Goal: Task Accomplishment & Management: Manage account settings

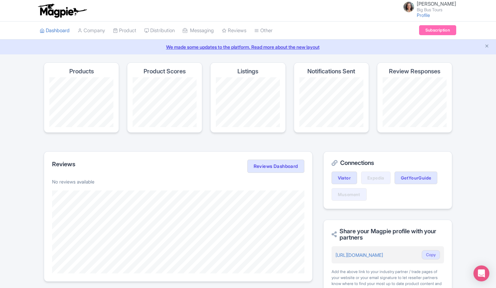
drag, startPoint x: 484, startPoint y: 145, endPoint x: 485, endPoint y: 150, distance: 5.7
click at [485, 145] on div "Magpie recommends Translate your content Using Magpie's AI translation tool, yo…" at bounding box center [248, 282] width 496 height 441
click at [136, 31] on link "Product" at bounding box center [124, 31] width 23 height 18
click at [135, 45] on link "My Products" at bounding box center [144, 47] width 63 height 10
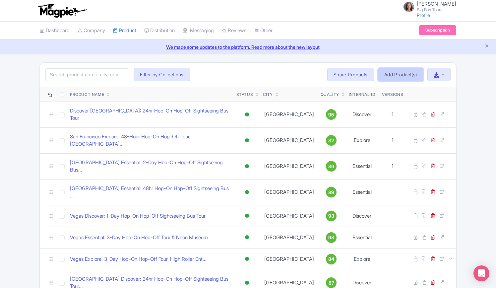
click at [400, 72] on link "Add Product(s)" at bounding box center [400, 74] width 45 height 13
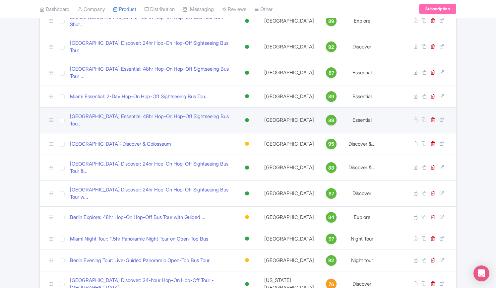
scroll to position [331, 0]
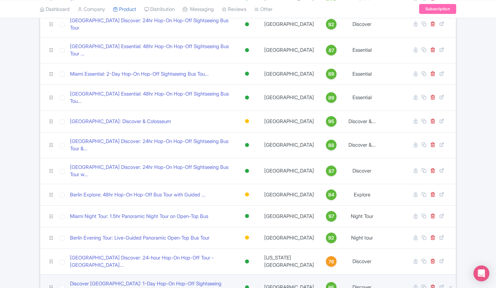
click at [296, 274] on td "[GEOGRAPHIC_DATA]" at bounding box center [289, 287] width 58 height 26
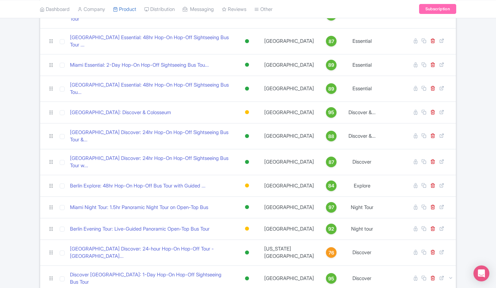
scroll to position [364, 0]
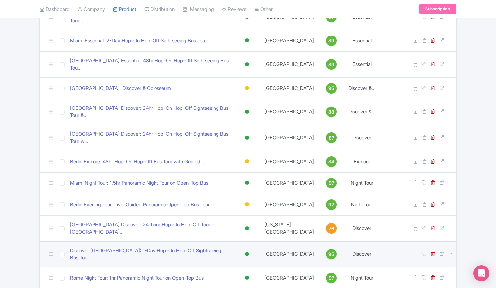
click at [320, 249] on link "95" at bounding box center [331, 254] width 22 height 11
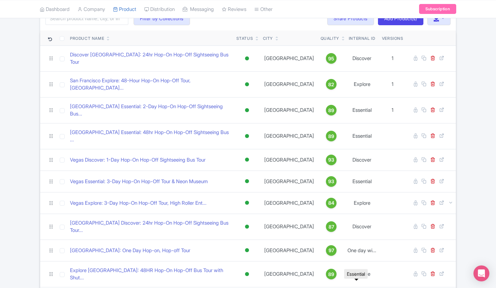
scroll to position [0, 0]
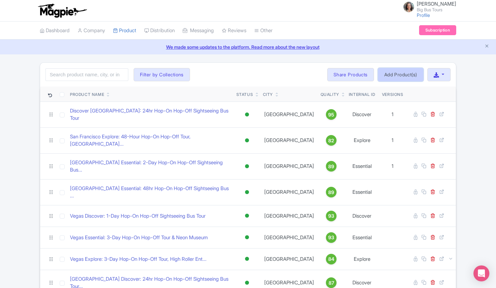
click at [398, 74] on link "Add Product(s)" at bounding box center [400, 74] width 45 height 13
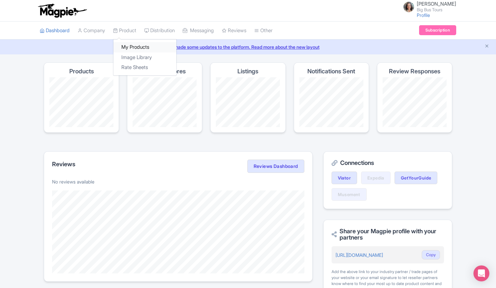
click at [137, 45] on link "My Products" at bounding box center [144, 47] width 63 height 10
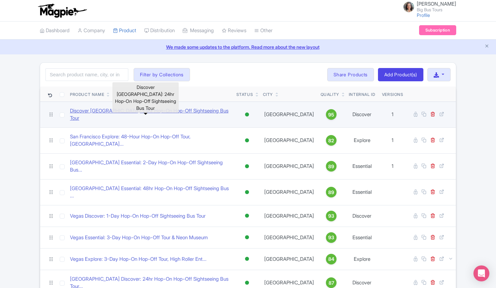
click at [148, 112] on link "Discover Abu Dhabi: 24hr Hop-On Hop-Off Sightseeing Bus Tour" at bounding box center [150, 114] width 161 height 15
click at [139, 112] on link "Discover [GEOGRAPHIC_DATA]: 24hr Hop-On Hop-Off Sightseeing Bus Tour" at bounding box center [150, 114] width 161 height 15
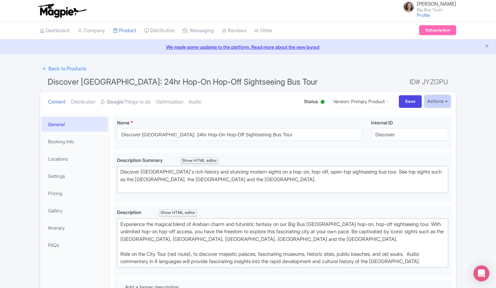
click at [448, 100] on button "Actions" at bounding box center [437, 101] width 26 height 12
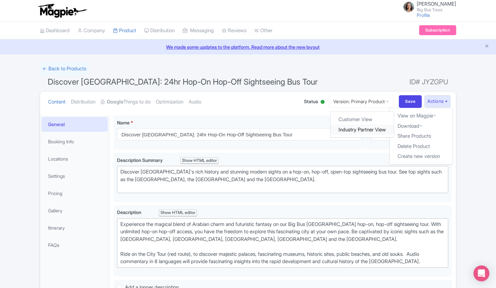
click at [351, 129] on link "Industry Partner View" at bounding box center [362, 130] width 63 height 10
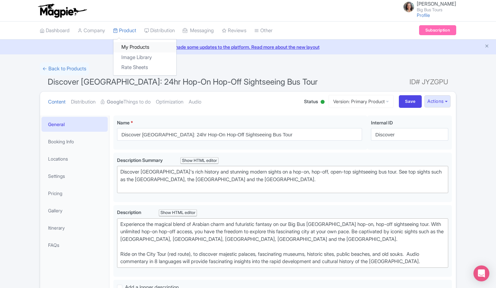
click at [135, 45] on link "My Products" at bounding box center [144, 47] width 63 height 10
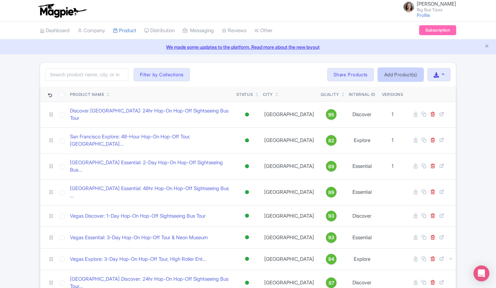
click at [395, 72] on link "Add Product(s)" at bounding box center [400, 74] width 45 height 13
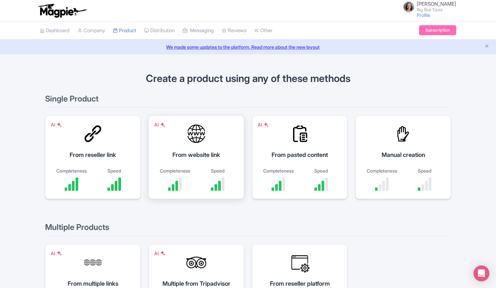
click at [195, 155] on div "From website link" at bounding box center [196, 154] width 79 height 9
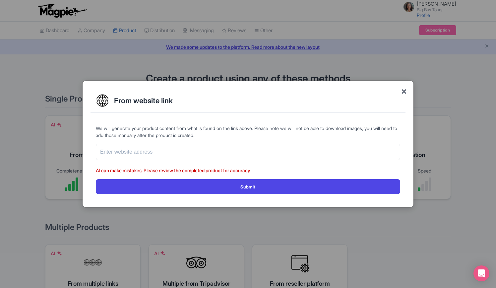
click at [405, 93] on span "×" at bounding box center [404, 91] width 6 height 14
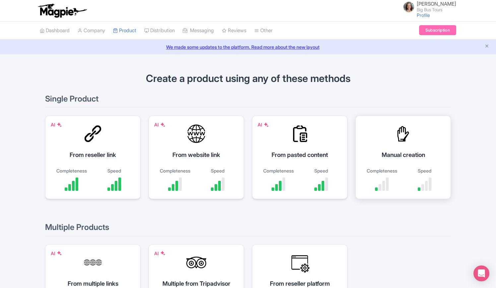
drag, startPoint x: 394, startPoint y: 155, endPoint x: 386, endPoint y: 166, distance: 14.3
click at [394, 155] on div "Manual creation" at bounding box center [402, 154] width 79 height 9
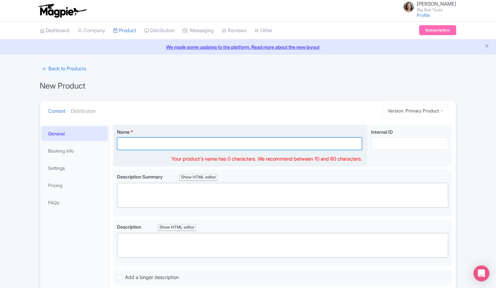
click at [152, 142] on input "Name *" at bounding box center [239, 143] width 245 height 13
type input "Rome: 1 Day Hop-On Hop-Off Bus Tour with Jubilee Experience"
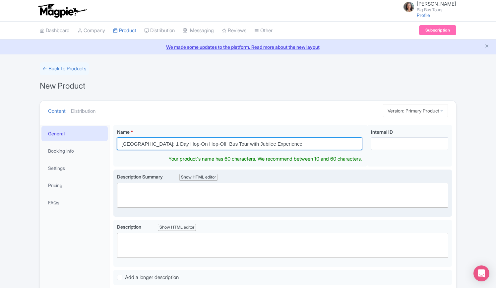
scroll to position [66, 0]
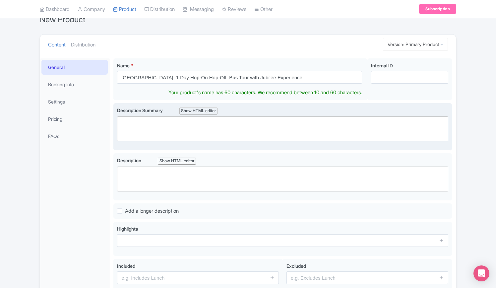
click at [155, 122] on trix-editor at bounding box center [282, 128] width 331 height 25
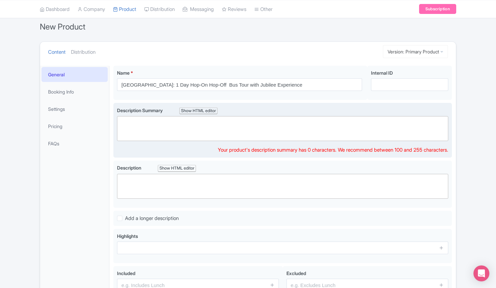
click at [193, 129] on trix-editor at bounding box center [282, 128] width 331 height 25
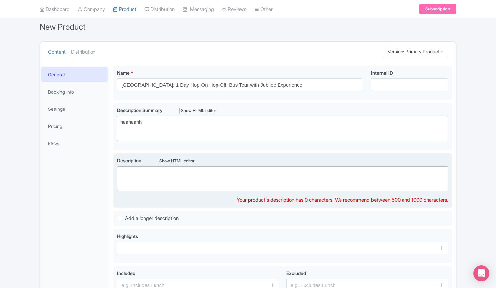
click at [181, 180] on trix-editor at bounding box center [282, 178] width 331 height 25
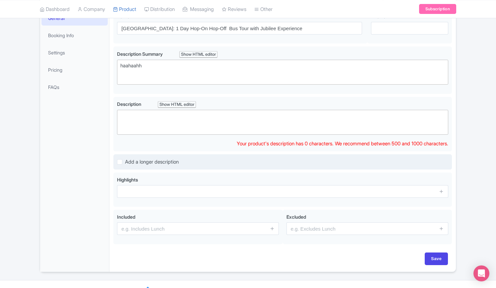
scroll to position [125, 0]
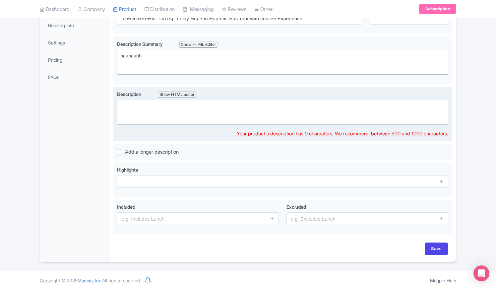
click at [149, 107] on trix-editor at bounding box center [282, 112] width 331 height 25
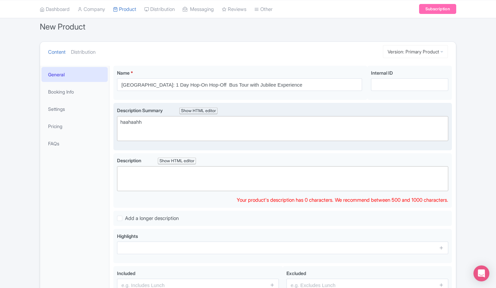
scroll to position [66, 0]
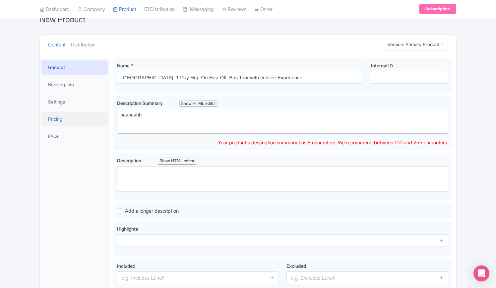
drag, startPoint x: 113, startPoint y: 120, endPoint x: 95, endPoint y: 119, distance: 18.6
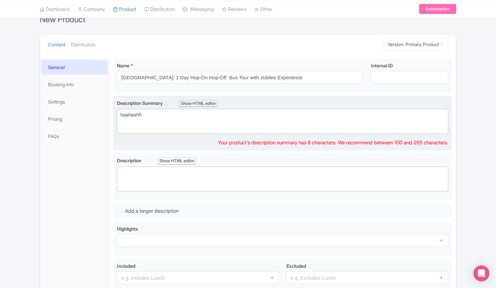
click at [147, 114] on div "haahaahh" at bounding box center [282, 115] width 324 height 8
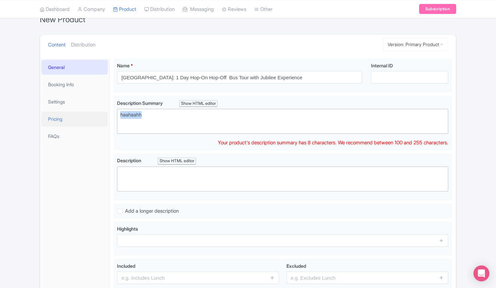
drag, startPoint x: 157, startPoint y: 114, endPoint x: 100, endPoint y: 113, distance: 57.0
click at [100, 113] on div "General Booking Info Settings Pricing FAQs Name * Rome: 1 Day Hop-On Hop-Off Bu…" at bounding box center [248, 187] width 416 height 266
paste trix-editor "<div>Namrata&nbsp;</div>"
drag, startPoint x: 170, startPoint y: 116, endPoint x: 95, endPoint y: 114, distance: 74.9
click at [95, 114] on div "General Booking Info Settings Pricing FAQs Name * Rome: 1 Day Hop-On Hop-Off Bu…" at bounding box center [248, 187] width 416 height 266
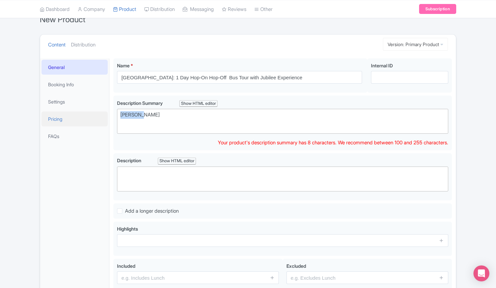
paste trix-editor "<div>Uncover Chicago's must-see landmarks, attractions, and experiences with a …"
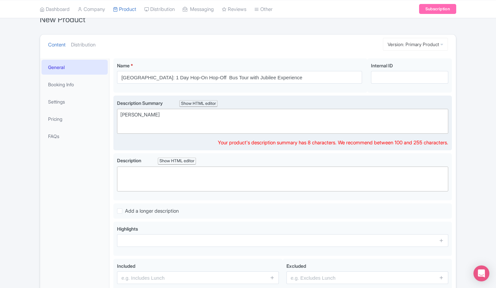
type trix-editor "<div>Uncover Chicago's must-see landmarks, attractions, and experiences with a …"
drag, startPoint x: 472, startPoint y: 79, endPoint x: 448, endPoint y: 113, distance: 41.6
click at [473, 79] on div "← Back to Products New Product Content Distribution Version: Primary Product Pr…" at bounding box center [248, 158] width 496 height 325
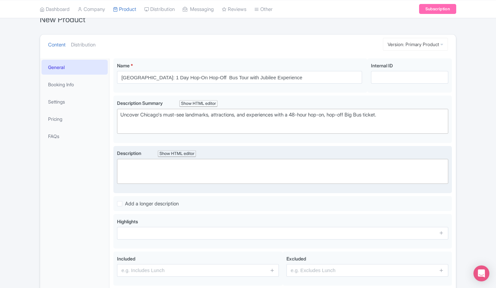
click at [193, 169] on trix-editor at bounding box center [282, 171] width 331 height 25
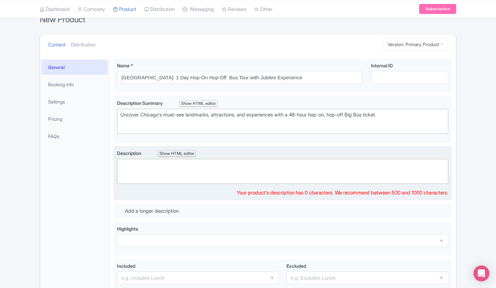
click at [194, 164] on trix-editor at bounding box center [282, 171] width 331 height 25
paste trix-editor "<div>Hop on board with our 2-day Discover Ticket to discover Chicago's best lan…"
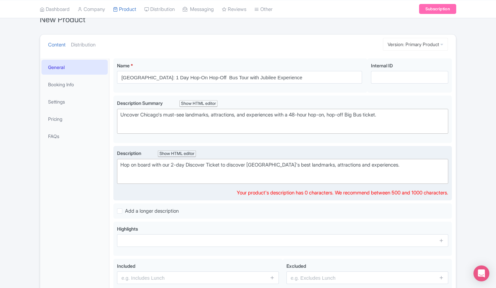
click at [388, 166] on div "Hop on board with our 2-day Discover Ticket to discover Chicago's best landmark…" at bounding box center [282, 165] width 324 height 8
click at [393, 167] on trix-editor "Hop on board with our 2-day Discover Ticket to discover Chicago's best landmark…" at bounding box center [282, 171] width 331 height 25
type trix-editor "<div>Hop on board with our 2-day Discover Ticket to discover Chicago's best lan…"
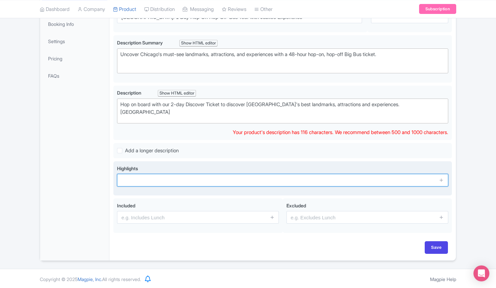
click at [178, 176] on input "text" at bounding box center [282, 180] width 331 height 13
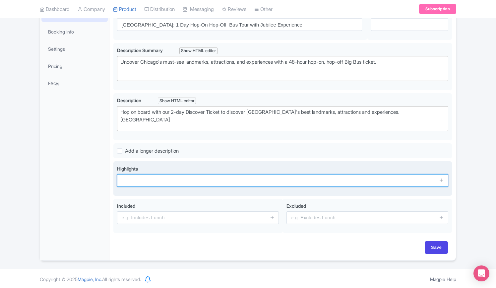
type input "Discover Rome at your own pace with flexible hop-on, hop-off bus ticket"
click at [336, 180] on input "Discover Rome at your own pace with flexible hop-on, hop-off bus ticket" at bounding box center [282, 180] width 331 height 13
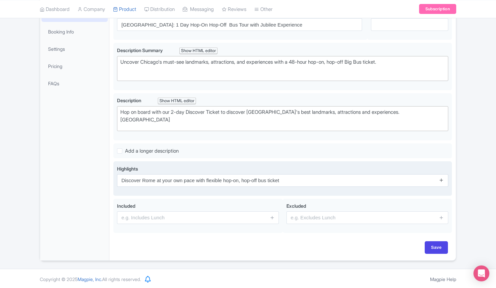
click at [441, 180] on icon at bounding box center [441, 179] width 5 height 5
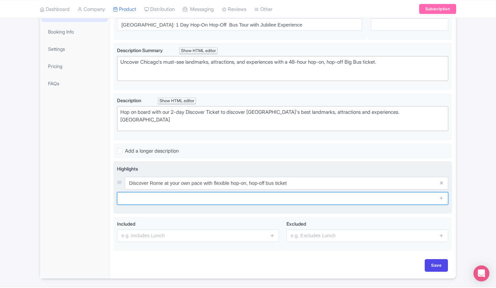
click at [213, 196] on input "text" at bounding box center [282, 198] width 331 height 13
type input "Embark on a adventure and get a chance to see the wildlife of the river of gras…"
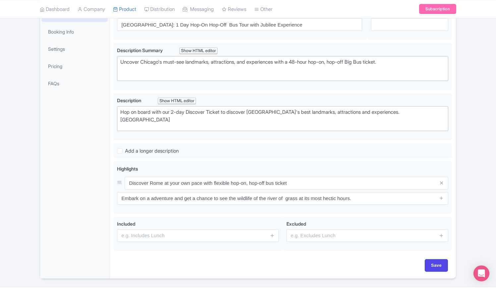
click at [479, 207] on div "← Back to Products New Product Content Distribution Version: Primary Product Pr…" at bounding box center [248, 110] width 496 height 335
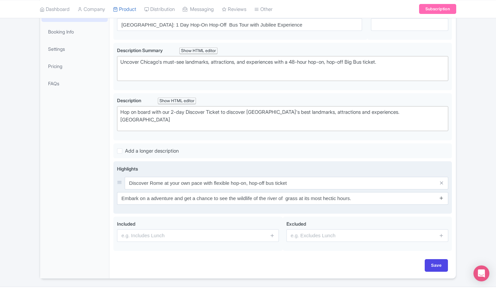
click at [443, 197] on icon at bounding box center [441, 197] width 5 height 5
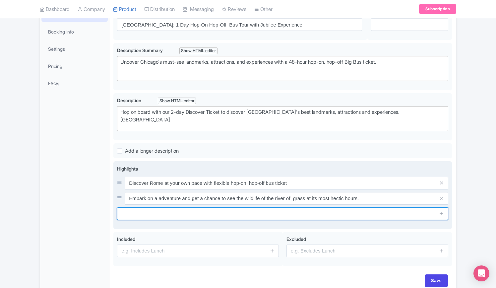
click at [235, 211] on input "text" at bounding box center [282, 213] width 331 height 13
type input "Explore Vienna at your pace on a hop-on hop-off sightseeing tour"
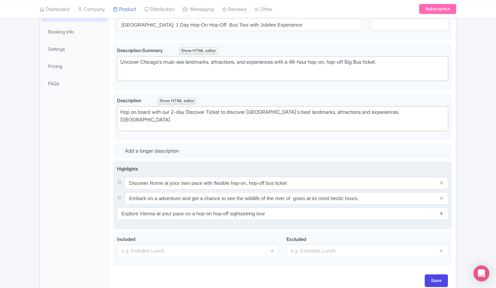
click at [442, 212] on icon at bounding box center [441, 212] width 5 height 5
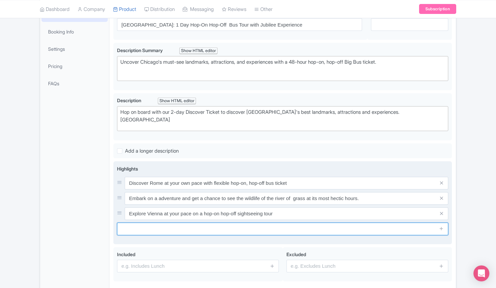
click at [257, 229] on input "text" at bounding box center [282, 228] width 331 height 13
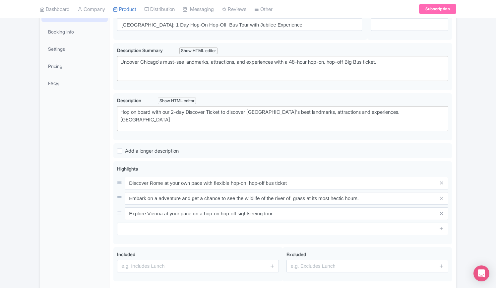
drag, startPoint x: 483, startPoint y: 226, endPoint x: 479, endPoint y: 227, distance: 3.7
click at [483, 226] on div "← Back to Products New Product Content Distribution Version: Primary Product Pr…" at bounding box center [248, 125] width 496 height 365
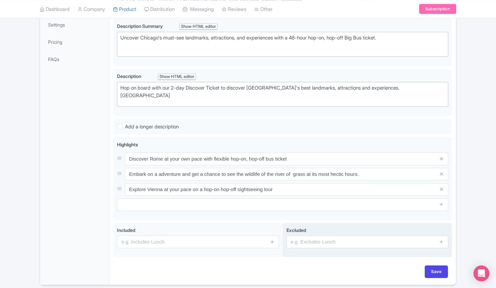
scroll to position [167, 0]
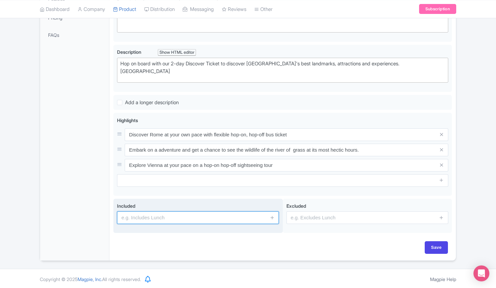
click at [150, 217] on input "text" at bounding box center [198, 217] width 162 height 13
click at [154, 217] on input "text" at bounding box center [198, 217] width 162 height 13
click at [273, 217] on icon at bounding box center [272, 217] width 5 height 5
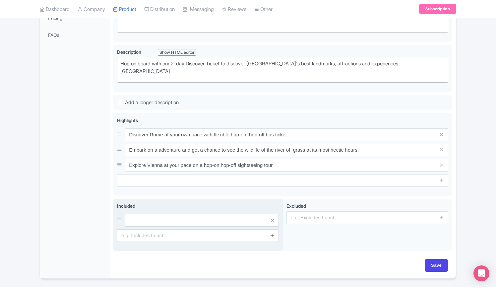
click at [274, 233] on icon at bounding box center [272, 235] width 5 height 5
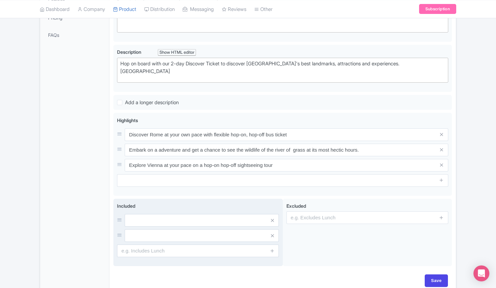
click at [275, 251] on span at bounding box center [271, 250] width 13 height 13
click at [184, 220] on input "text" at bounding box center [202, 220] width 154 height 13
type input "2 Day Big Bus Hop-On Hop-Off Tour"
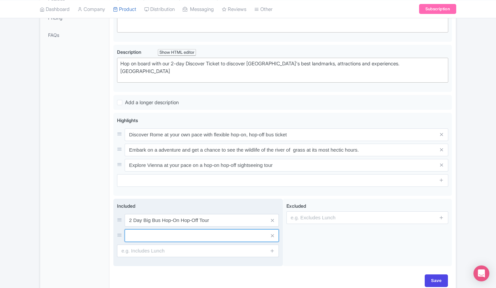
click at [179, 236] on input "text" at bounding box center [202, 235] width 154 height 13
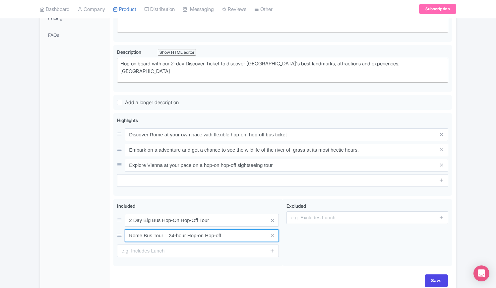
drag, startPoint x: 227, startPoint y: 234, endPoint x: 93, endPoint y: 231, distance: 133.6
click at [93, 231] on div "General Booking Info Settings Pricing FAQs Name * Rome: 1 Day Hop-On Hop-Off Bu…" at bounding box center [248, 123] width 416 height 340
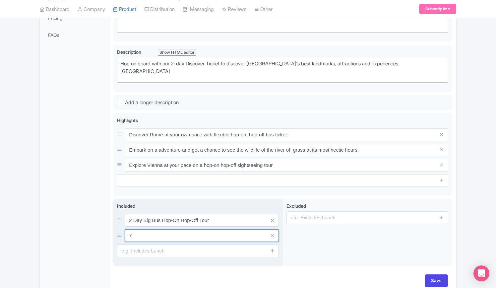
type input "7"
click at [271, 249] on icon at bounding box center [272, 250] width 5 height 5
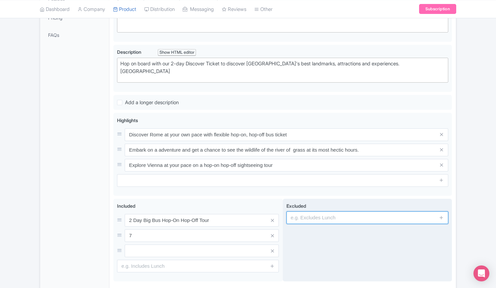
click at [347, 214] on input "text" at bounding box center [367, 217] width 162 height 13
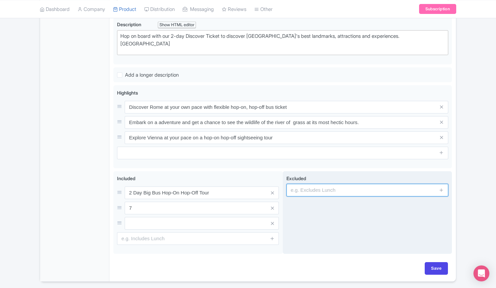
scroll to position [216, 0]
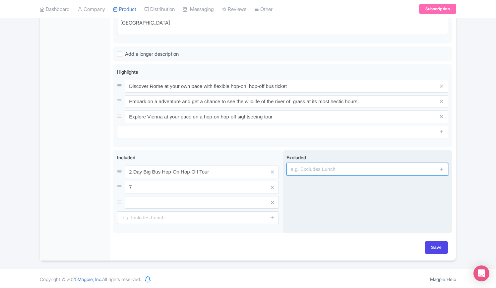
click at [329, 167] on input "text" at bounding box center [367, 169] width 162 height 13
type input "Food & Drink"
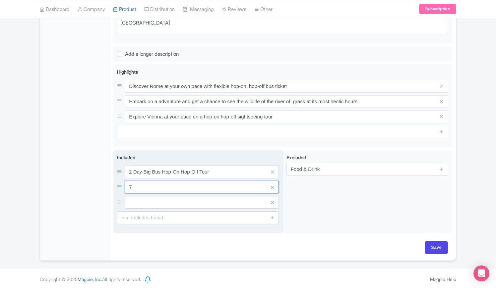
click at [140, 186] on input "7" at bounding box center [202, 187] width 154 height 13
type input "7"
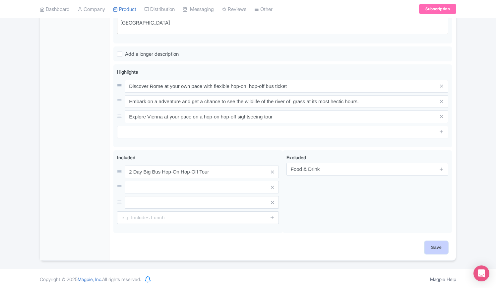
click at [441, 246] on input "Save" at bounding box center [435, 247] width 23 height 13
type input "Saving..."
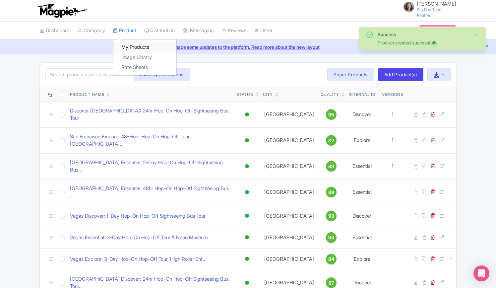
click at [138, 46] on link "My Products" at bounding box center [144, 47] width 63 height 10
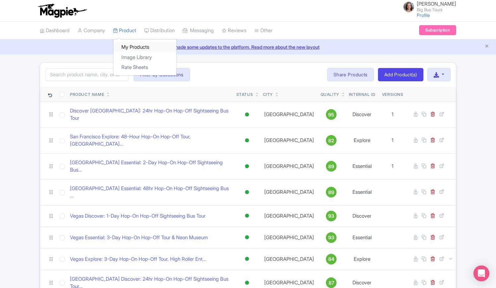
click at [137, 47] on link "My Products" at bounding box center [144, 47] width 63 height 10
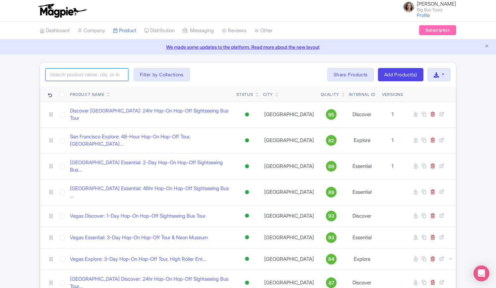
click at [82, 76] on input "search" at bounding box center [86, 74] width 83 height 13
type input "[GEOGRAPHIC_DATA]"
click button "Search" at bounding box center [0, 0] width 0 height 0
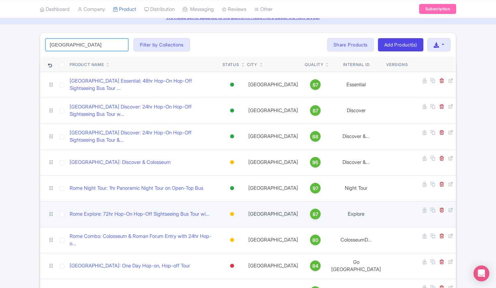
scroll to position [99, 0]
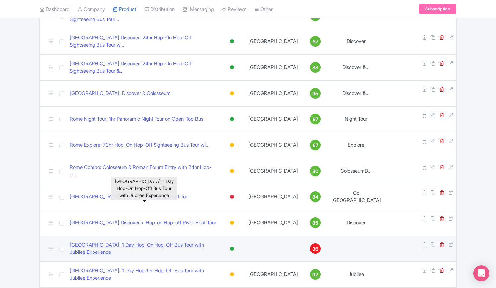
click at [137, 241] on link "[GEOGRAPHIC_DATA]: 1 Day Hop-On Hop-Off Bus Tour with Jubilee Experience" at bounding box center [143, 248] width 147 height 15
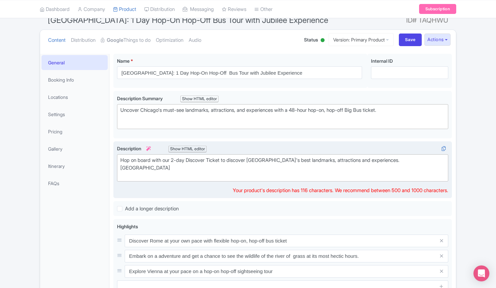
scroll to position [66, 0]
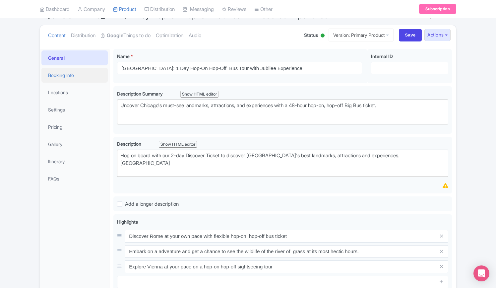
click at [68, 74] on link "Booking Info" at bounding box center [74, 75] width 66 height 15
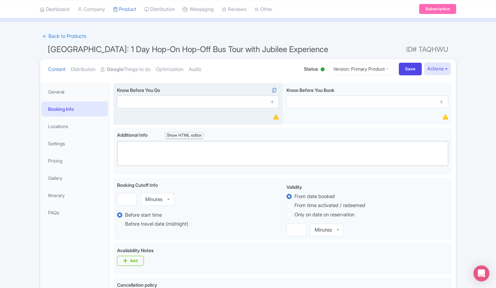
scroll to position [0, 0]
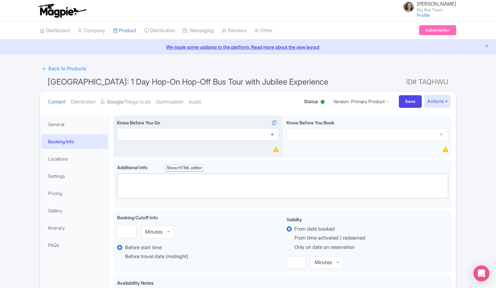
click at [274, 133] on icon at bounding box center [272, 134] width 5 height 5
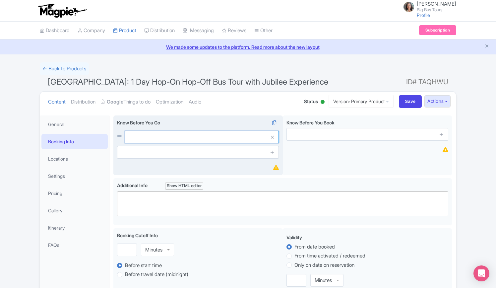
click at [214, 137] on input "text" at bounding box center [202, 137] width 154 height 13
type input "Redeem voucher with a Big Bus staff member at any stop"
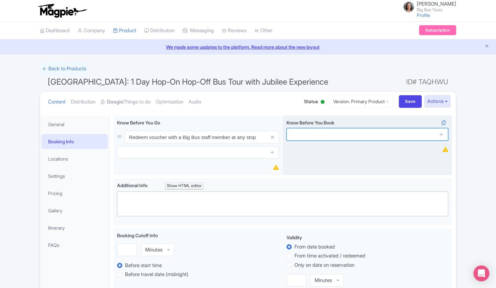
click at [326, 135] on input "text" at bounding box center [367, 134] width 162 height 13
type input "The dress code is smart casual"
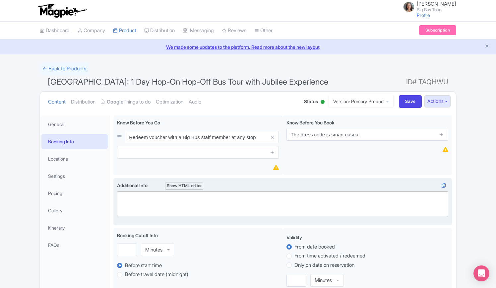
click at [128, 196] on trix-editor at bounding box center [282, 203] width 331 height 25
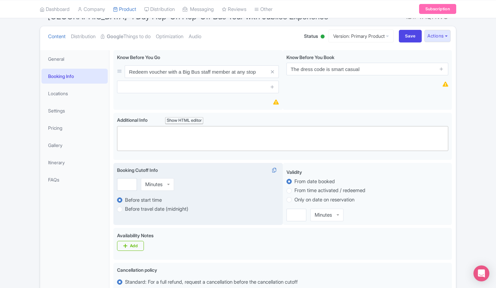
scroll to position [66, 0]
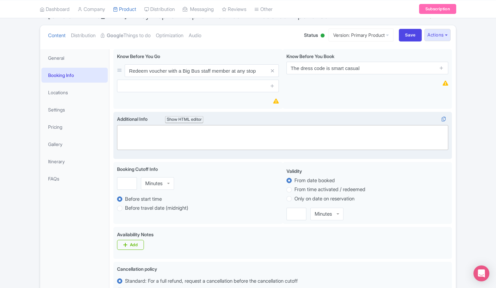
click at [149, 133] on trix-editor at bounding box center [282, 137] width 331 height 25
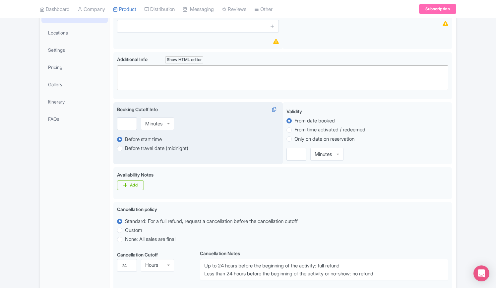
scroll to position [133, 0]
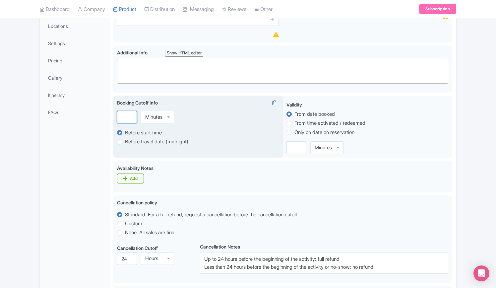
click at [125, 116] on input "number" at bounding box center [127, 117] width 20 height 13
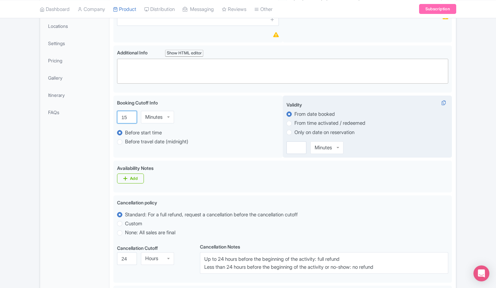
type input "15"
click at [294, 134] on label "Only on date on reservation" at bounding box center [324, 133] width 60 height 8
click at [294, 134] on input "Only on date on reservation" at bounding box center [297, 131] width 7 height 7
radio input "true"
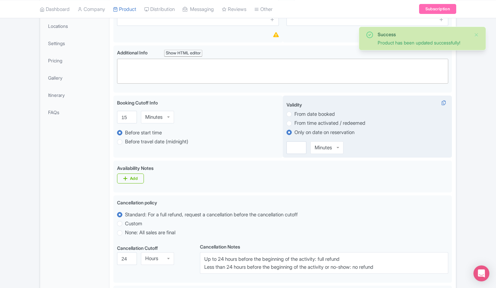
click at [294, 115] on label "From date booked" at bounding box center [314, 114] width 40 height 8
click at [294, 115] on input "From date booked" at bounding box center [297, 113] width 7 height 7
radio input "true"
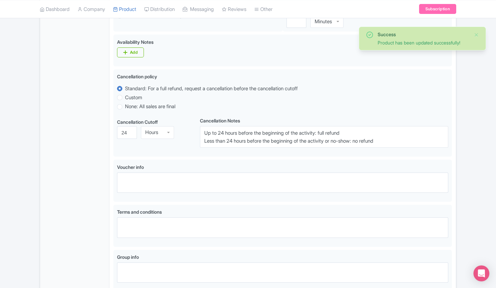
scroll to position [265, 0]
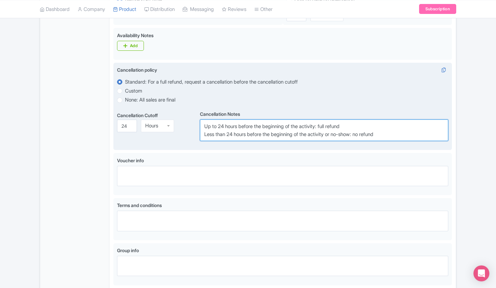
drag, startPoint x: 396, startPoint y: 135, endPoint x: 186, endPoint y: 116, distance: 211.6
click at [186, 116] on div "Cancellation Cutoff i 24 Hours Hours Cancellation Notes i Up to 24 hours before…" at bounding box center [282, 125] width 331 height 32
click at [310, 130] on textarea "Up to 24 hours before the beginning of the activity: full refund Less than 24 h…" at bounding box center [324, 130] width 248 height 22
drag, startPoint x: 376, startPoint y: 136, endPoint x: 251, endPoint y: 131, distance: 124.7
click at [270, 132] on textarea "Up to 24 hours before the beginning of the activity: full refund Less than 24 h…" at bounding box center [324, 130] width 248 height 22
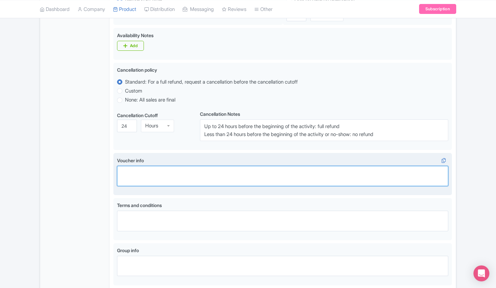
click at [150, 174] on textarea "Voucher info" at bounding box center [282, 176] width 331 height 20
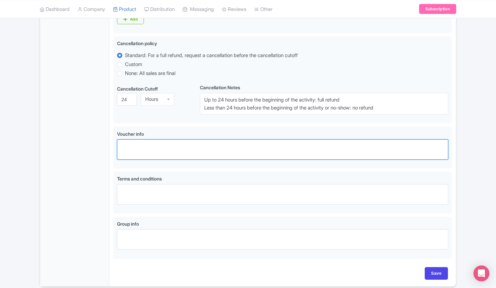
scroll to position [318, 0]
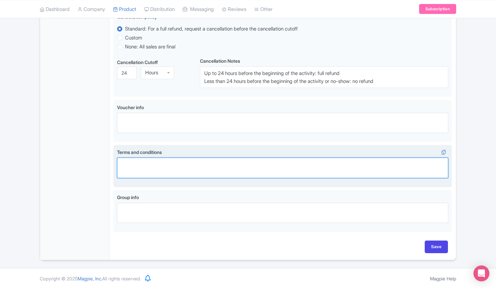
click at [159, 165] on textarea "Terms and conditions" at bounding box center [282, 167] width 331 height 20
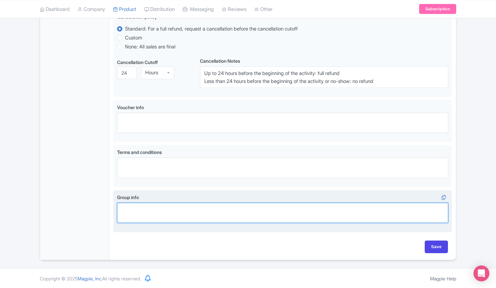
click at [153, 209] on textarea "Group info" at bounding box center [282, 212] width 331 height 20
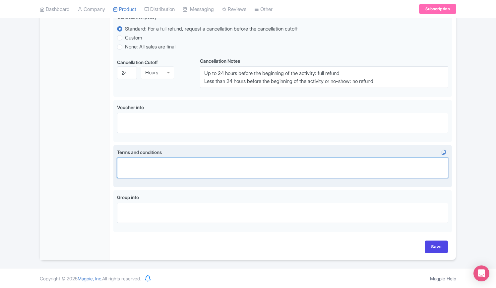
click at [156, 158] on textarea "Terms and conditions" at bounding box center [282, 167] width 331 height 20
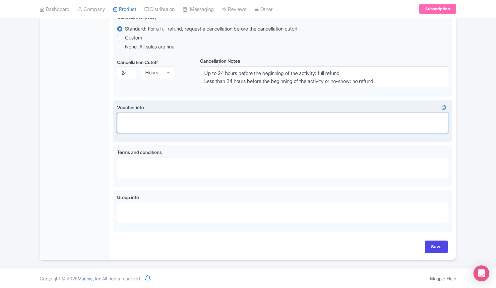
click at [157, 122] on textarea "Voucher info" at bounding box center [282, 123] width 331 height 20
click at [184, 123] on textarea "Voucher info" at bounding box center [282, 123] width 331 height 20
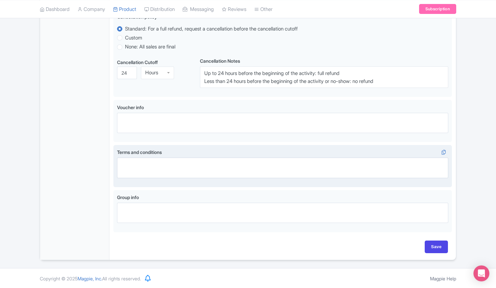
click at [168, 157] on div "Terms and conditions" at bounding box center [282, 162] width 331 height 29
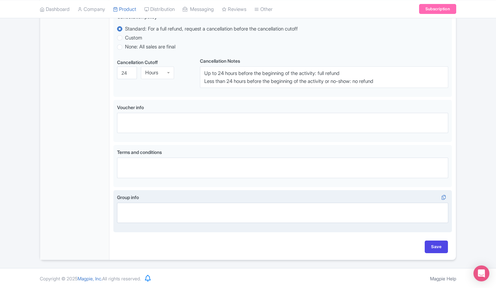
click at [168, 200] on div "Group info" at bounding box center [282, 208] width 331 height 29
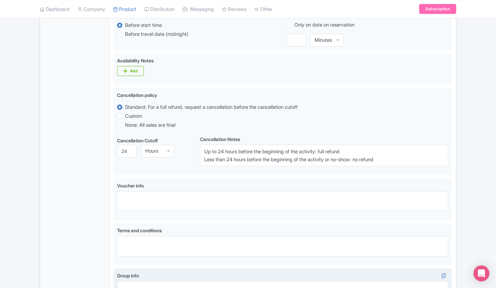
scroll to position [285, 0]
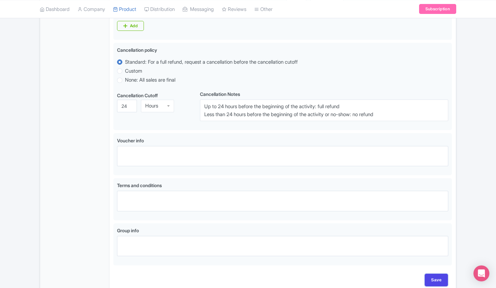
drag, startPoint x: 436, startPoint y: 278, endPoint x: 419, endPoint y: 268, distance: 19.6
click at [436, 278] on input "Save" at bounding box center [435, 279] width 23 height 13
type input "Update Product"
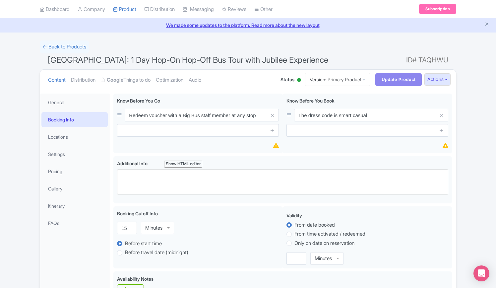
scroll to position [0, 0]
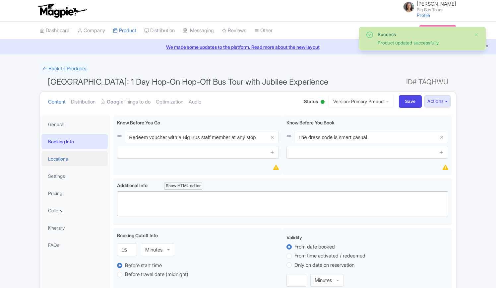
scroll to position [115, 0]
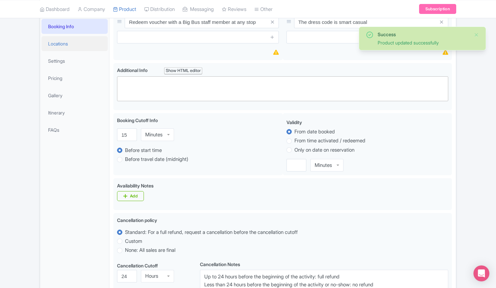
click at [59, 41] on link "Locations" at bounding box center [74, 43] width 66 height 15
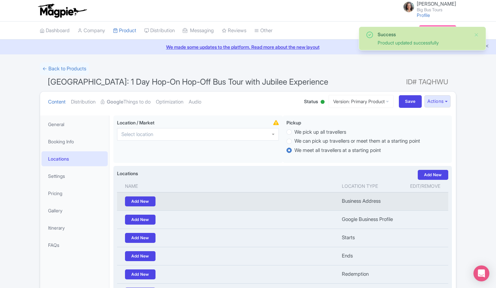
scroll to position [33, 0]
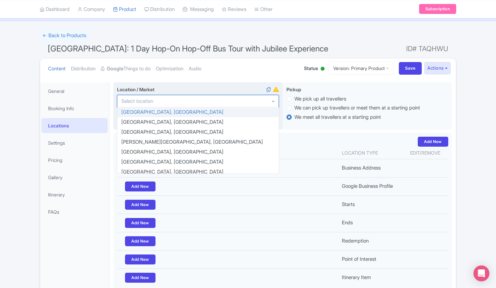
click at [167, 102] on div at bounding box center [198, 101] width 162 height 13
click at [166, 100] on div at bounding box center [198, 101] width 162 height 13
click at [162, 102] on div at bounding box center [198, 101] width 162 height 13
type input "rom"
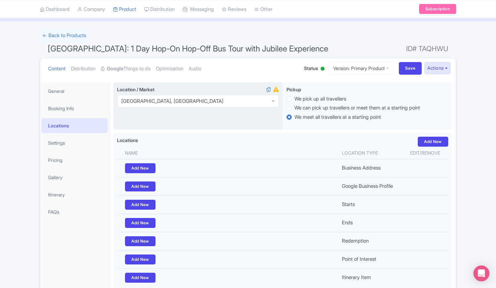
click at [126, 119] on div "Location / Market i Rome, Italy Rome, Italy Aarhus, Denmark Abaco Islands, Cari…" at bounding box center [197, 106] width 169 height 48
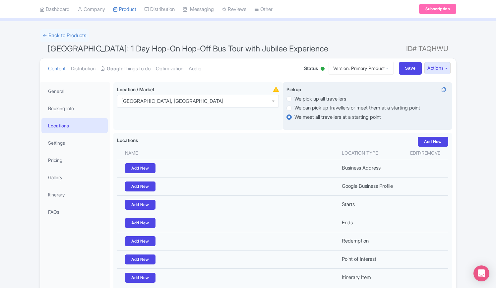
click at [294, 100] on label "We pick up all travellers" at bounding box center [320, 99] width 52 height 8
click at [294, 100] on input "We pick up all travellers" at bounding box center [297, 98] width 7 height 7
radio input "true"
click at [294, 119] on label "We meet all travellers at a starting point" at bounding box center [337, 117] width 86 height 8
click at [294, 119] on input "We meet all travellers at a starting point" at bounding box center [297, 116] width 7 height 7
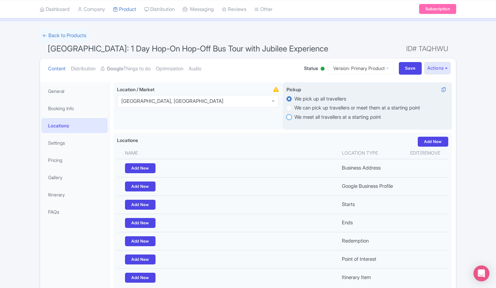
radio input "true"
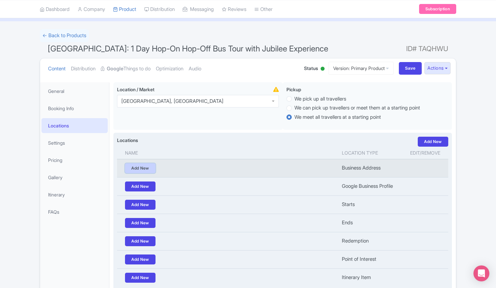
click at [143, 166] on link "Add New" at bounding box center [140, 168] width 30 height 10
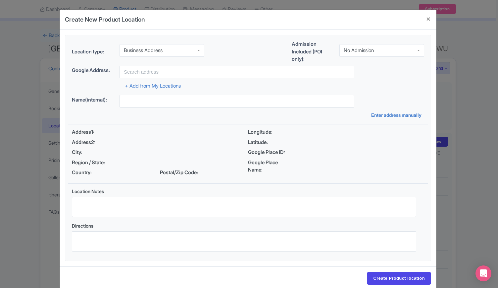
click at [164, 49] on input "select-one" at bounding box center [163, 50] width 1 height 6
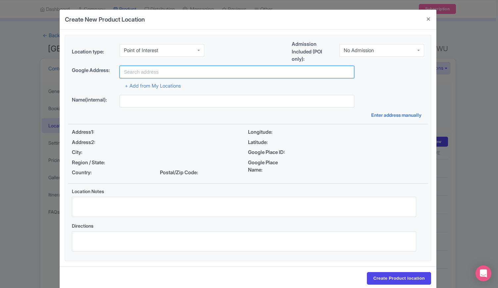
click at [159, 67] on input "text" at bounding box center [237, 72] width 235 height 13
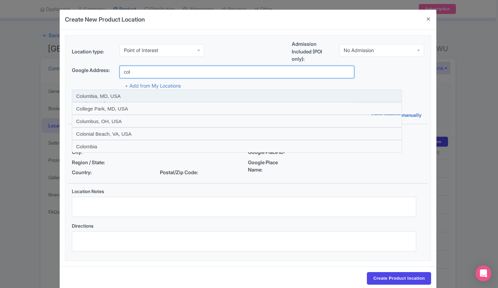
type input "Colosseum, Piazza del Colosseo, Rome, Metropolitan City of Rome Capital, Italy"
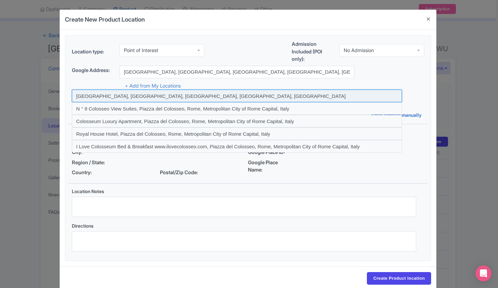
click at [172, 96] on input at bounding box center [237, 95] width 330 height 13
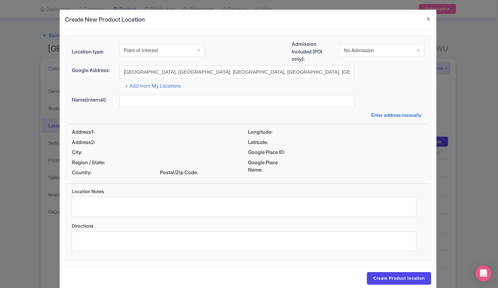
type input "Colosseum, Piazza del Colosseo, Rome, Metropolitan City of Rome Capital, Italy"
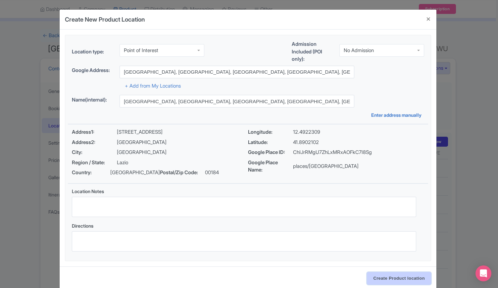
click at [400, 279] on input "Create Product location" at bounding box center [399, 278] width 64 height 13
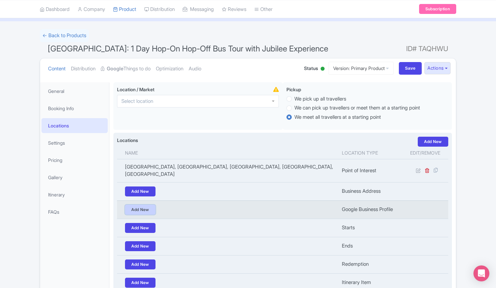
click at [126, 204] on link "Add New" at bounding box center [140, 209] width 30 height 10
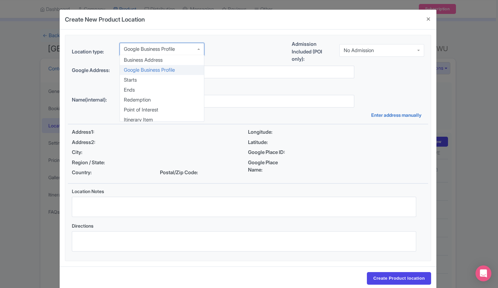
click at [153, 51] on div "Google Business Profile" at bounding box center [149, 49] width 51 height 6
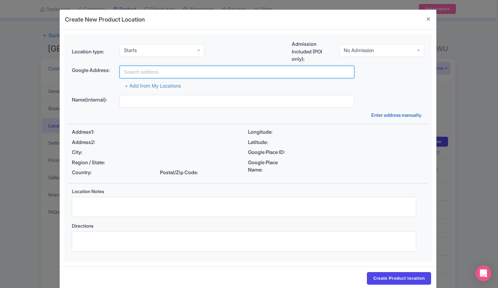
click at [154, 72] on input "text" at bounding box center [237, 72] width 235 height 13
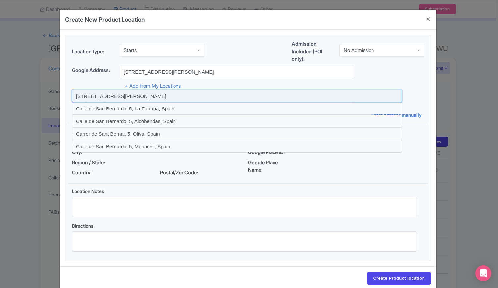
click at [152, 95] on input at bounding box center [237, 95] width 330 height 13
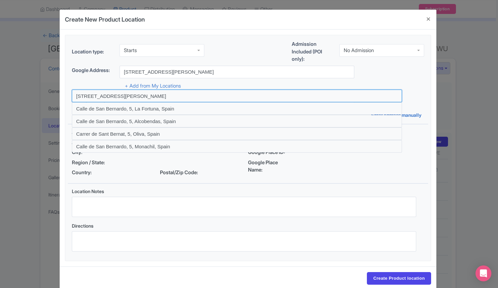
type input "Calle de San Bernardo, 5, Madrid, Spain"
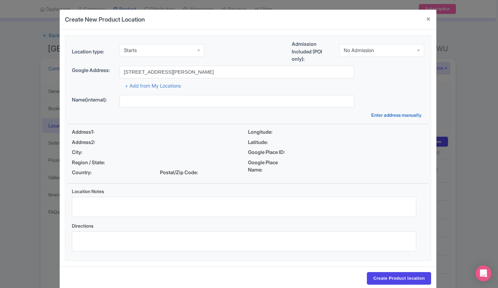
type input "Calle de San Bernardo, 5, Madrid, Spain"
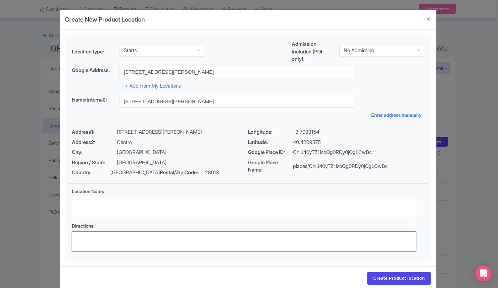
click at [93, 234] on textarea "Directions" at bounding box center [244, 241] width 345 height 20
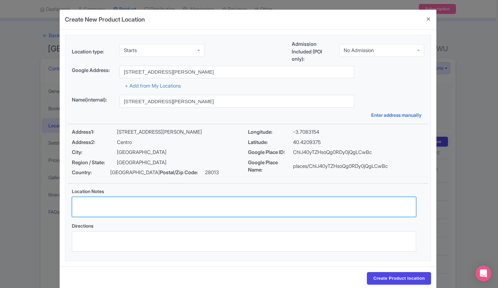
click at [91, 201] on textarea "Location Notes" at bounding box center [244, 206] width 345 height 20
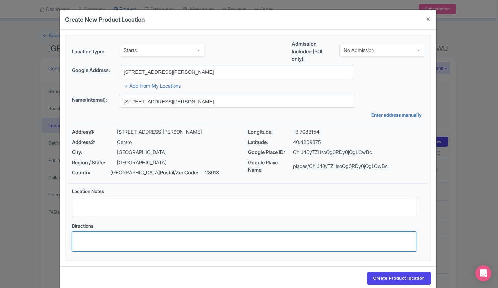
click at [94, 237] on textarea "Directions" at bounding box center [244, 241] width 345 height 20
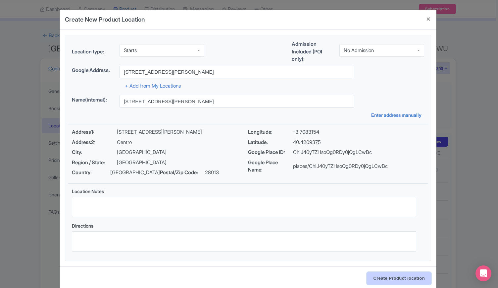
click at [412, 279] on input "Create Product location" at bounding box center [399, 278] width 64 height 13
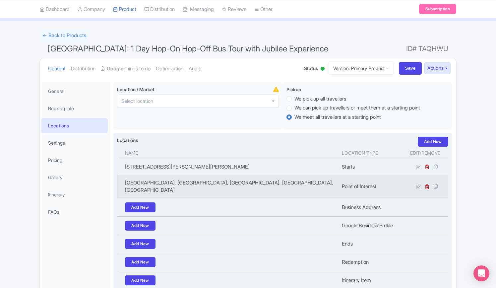
click at [342, 179] on td "Point of Interest" at bounding box center [370, 186] width 64 height 23
click at [341, 198] on td "Business Address" at bounding box center [370, 207] width 64 height 18
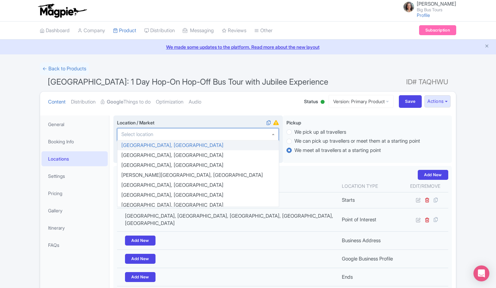
click at [163, 133] on div at bounding box center [198, 134] width 162 height 13
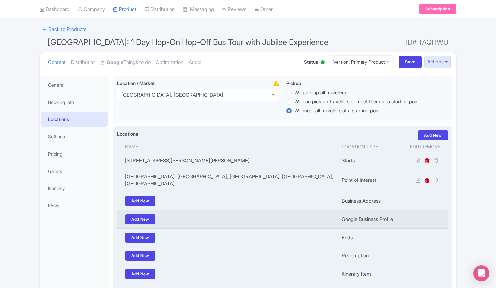
scroll to position [88, 0]
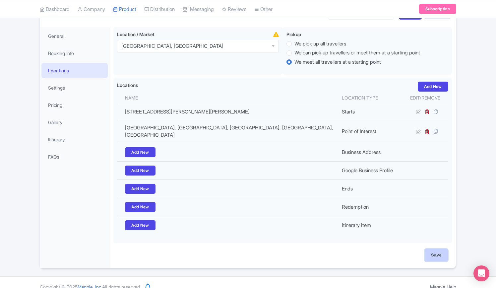
click at [433, 249] on input "Save" at bounding box center [435, 255] width 23 height 13
type input "Update Product"
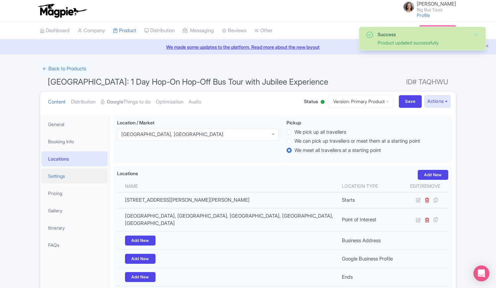
click at [57, 175] on link "Settings" at bounding box center [74, 175] width 66 height 15
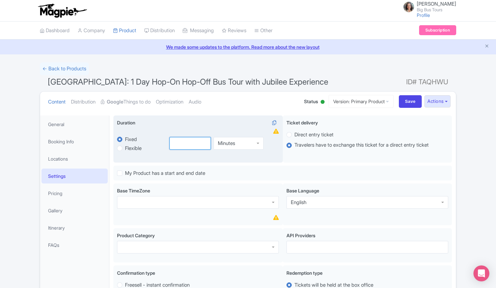
click at [189, 141] on input "number" at bounding box center [190, 143] width 42 height 13
type input "24"
click at [259, 143] on div "Minutes" at bounding box center [238, 143] width 50 height 13
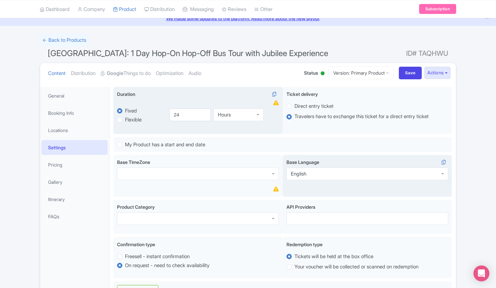
scroll to position [99, 0]
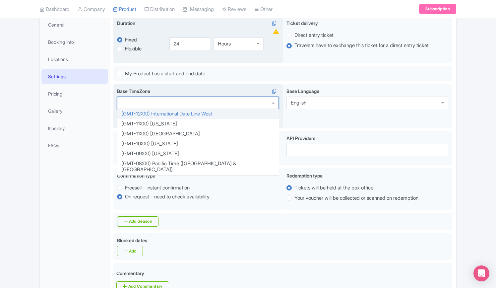
click at [160, 103] on div at bounding box center [198, 102] width 162 height 13
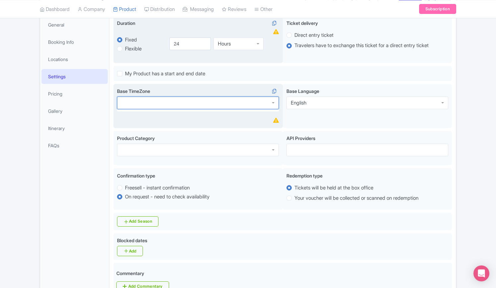
click at [164, 98] on div at bounding box center [198, 102] width 162 height 13
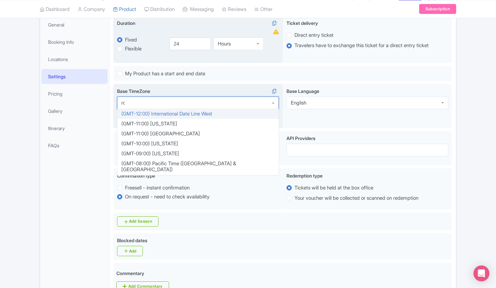
scroll to position [600, 0]
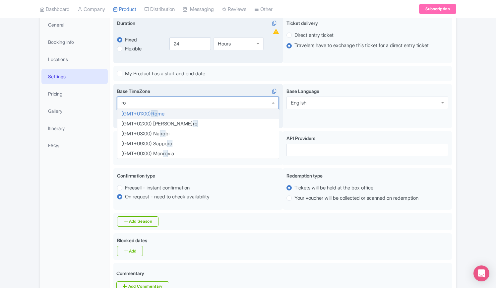
type input "rom"
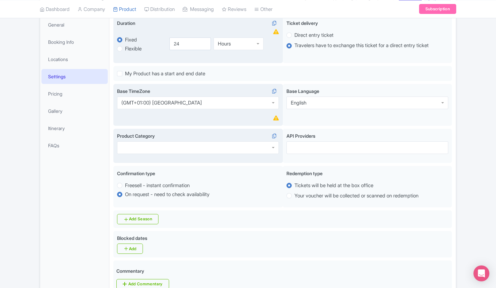
scroll to position [0, 0]
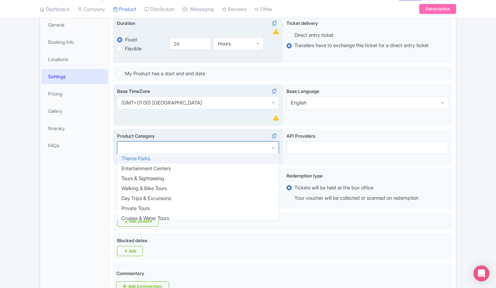
click at [160, 148] on div at bounding box center [198, 147] width 162 height 13
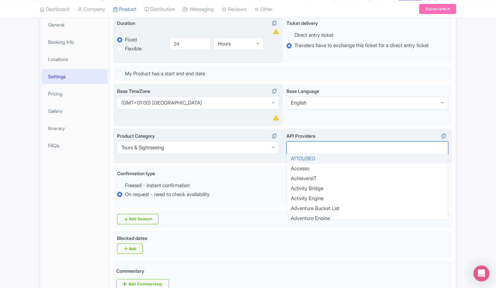
click at [325, 151] on div at bounding box center [367, 147] width 162 height 13
type input "vent"
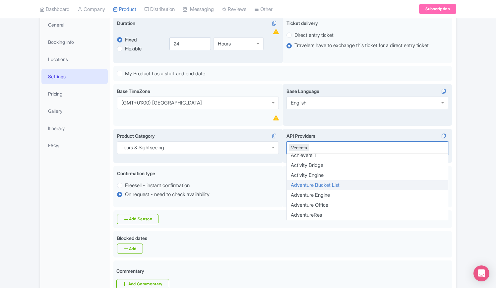
drag, startPoint x: 278, startPoint y: 120, endPoint x: 321, endPoint y: 119, distance: 43.1
click at [321, 120] on div "en Base Language English English" at bounding box center [367, 105] width 169 height 42
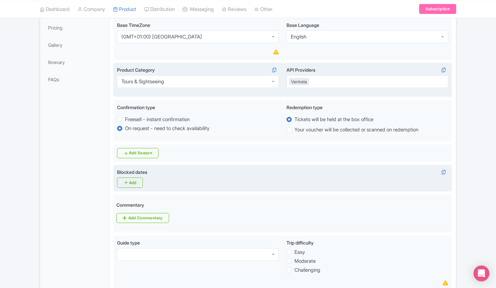
scroll to position [166, 0]
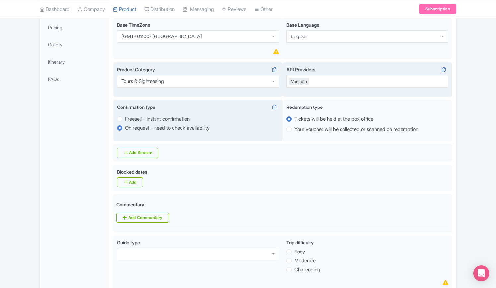
click at [125, 119] on label "Freesell - instant confirmation" at bounding box center [157, 119] width 65 height 8
click at [125, 119] on input "Freesell - instant confirmation" at bounding box center [128, 118] width 7 height 7
radio input "true"
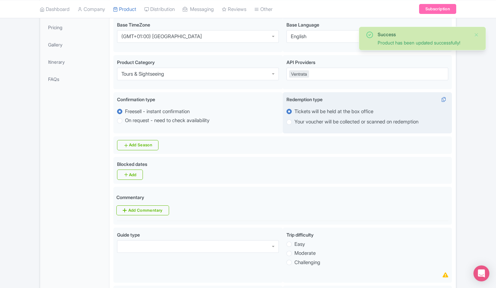
click at [294, 124] on label "Your voucher will be collected or scanned on redemption" at bounding box center [356, 122] width 124 height 8
click at [294, 124] on input "Your voucher will be collected or scanned on redemption" at bounding box center [297, 121] width 7 height 7
radio input "true"
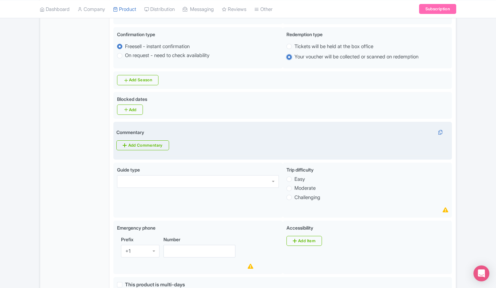
scroll to position [232, 0]
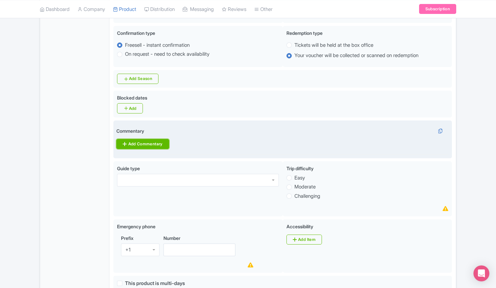
click at [142, 145] on link "Add Commentary" at bounding box center [142, 144] width 52 height 10
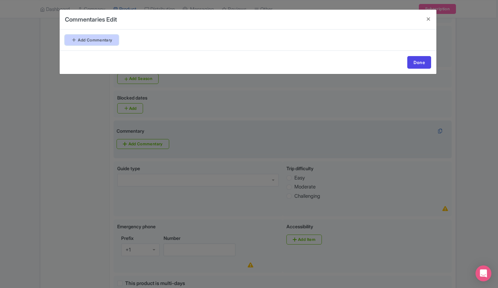
click at [105, 38] on link "Add Commentary" at bounding box center [92, 40] width 54 height 10
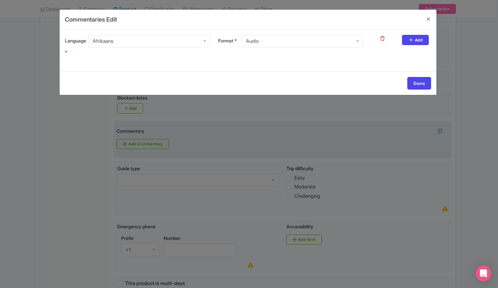
click at [204, 40] on div "Afrikaans" at bounding box center [149, 41] width 122 height 13
click at [207, 40] on div "Albanian" at bounding box center [149, 41] width 122 height 13
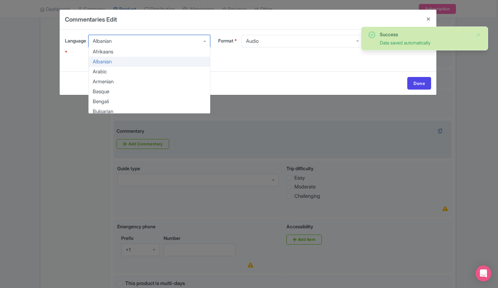
click at [259, 59] on div "Format * Audio Audio" at bounding box center [290, 49] width 153 height 28
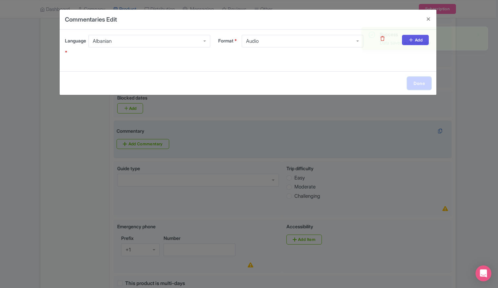
drag, startPoint x: 422, startPoint y: 80, endPoint x: 423, endPoint y: 84, distance: 4.3
click at [421, 80] on link "Done" at bounding box center [420, 83] width 24 height 13
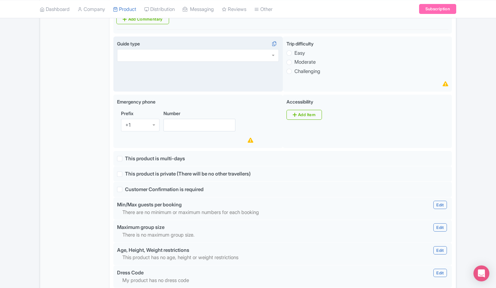
scroll to position [398, 0]
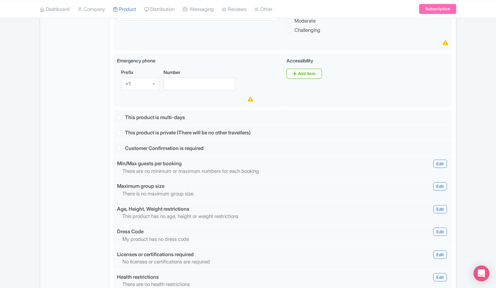
click at [484, 109] on div "Success Data saved automatically ← Back to Products Rome: 1 Day Hop-On Hop-Off …" at bounding box center [248, 55] width 496 height 780
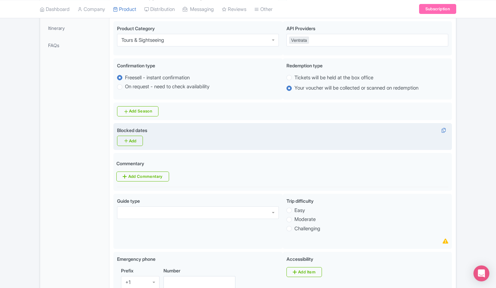
scroll to position [199, 0]
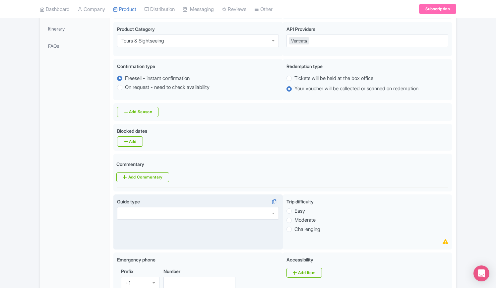
click at [153, 216] on div at bounding box center [198, 213] width 162 height 13
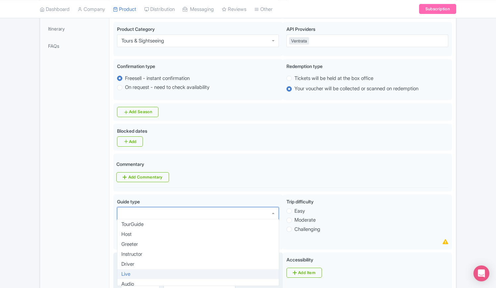
scroll to position [0, 0]
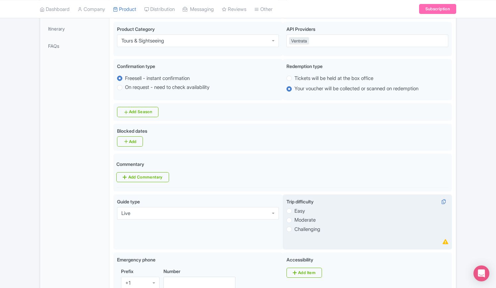
click at [294, 212] on label "Easy" at bounding box center [299, 211] width 11 height 8
click at [294, 212] on input "Easy" at bounding box center [297, 210] width 7 height 7
radio input "true"
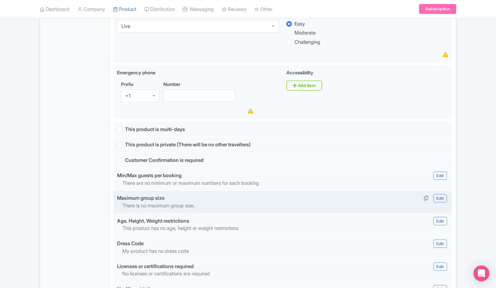
scroll to position [350, 0]
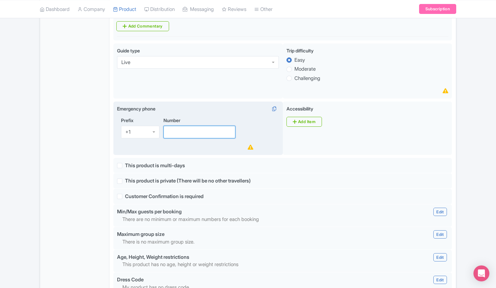
click at [186, 128] on input "Number" at bounding box center [199, 132] width 72 height 13
type input "1258446747"
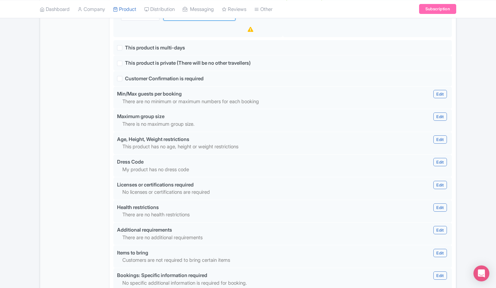
scroll to position [582, 0]
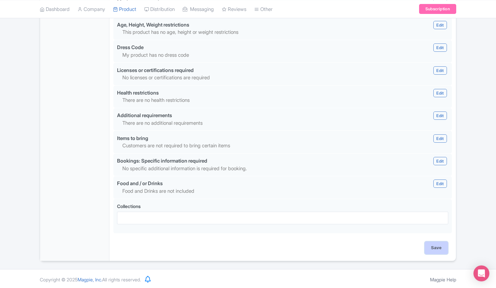
click at [437, 245] on input "Save" at bounding box center [435, 247] width 23 height 13
type input "Update Product"
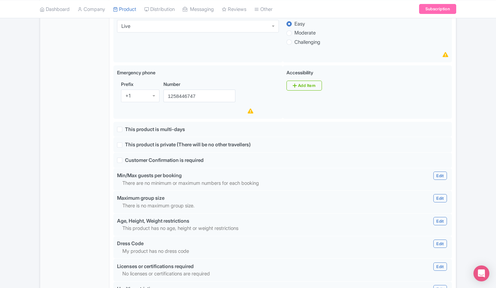
scroll to position [383, 0]
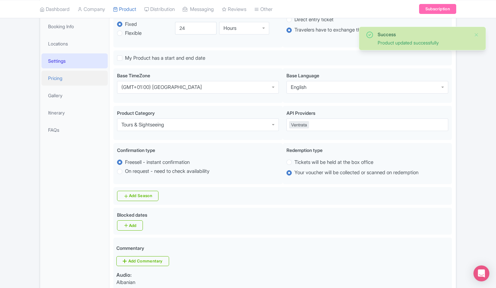
click at [60, 79] on link "Pricing" at bounding box center [74, 78] width 66 height 15
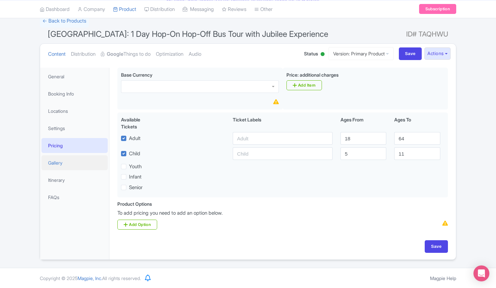
click at [56, 161] on link "Gallery" at bounding box center [74, 162] width 66 height 15
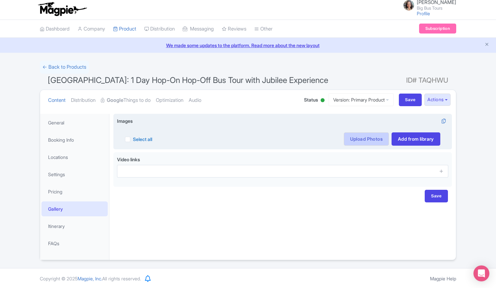
click at [358, 138] on link "Upload Photos" at bounding box center [366, 138] width 45 height 13
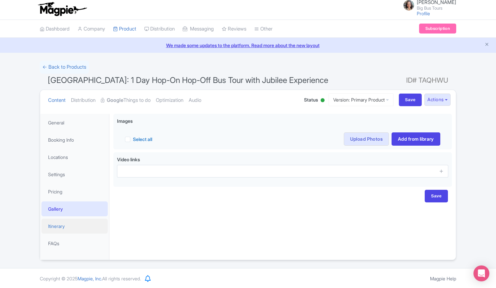
click at [57, 225] on link "Itinerary" at bounding box center [74, 225] width 66 height 15
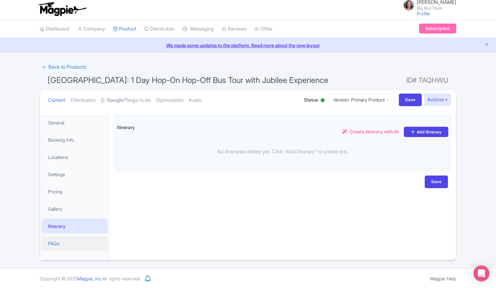
click at [54, 242] on link "FAQs" at bounding box center [74, 243] width 66 height 15
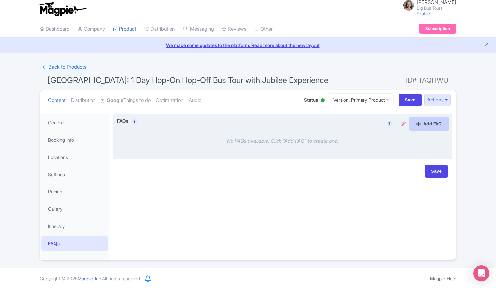
click at [435, 125] on link "Add FAQ" at bounding box center [429, 123] width 38 height 13
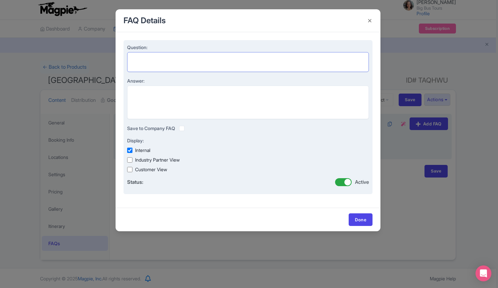
click at [155, 58] on textarea "Question:" at bounding box center [248, 62] width 242 height 20
click at [159, 90] on textarea "Answer:" at bounding box center [248, 101] width 242 height 33
click at [168, 60] on textarea "Question:" at bounding box center [248, 62] width 242 height 20
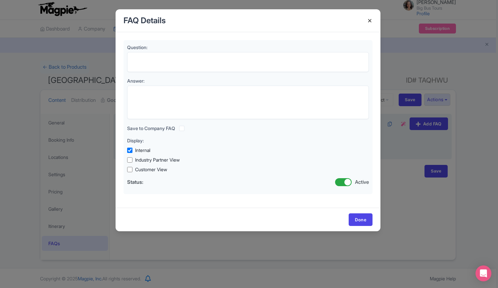
click at [372, 19] on h4 at bounding box center [370, 20] width 16 height 19
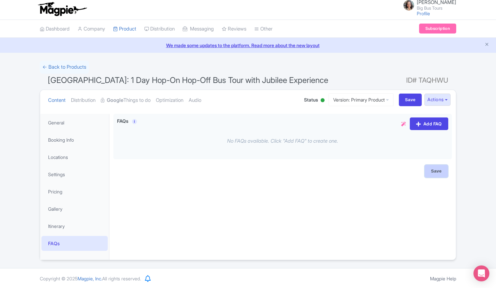
click at [439, 168] on input "Save" at bounding box center [435, 171] width 23 height 13
type input "Saving..."
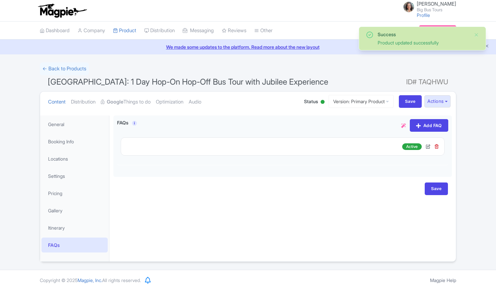
scroll to position [2, 0]
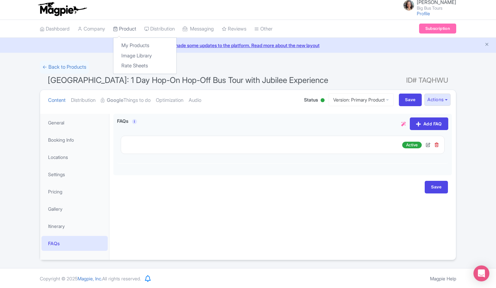
drag, startPoint x: 130, startPoint y: 28, endPoint x: 131, endPoint y: 32, distance: 4.0
click at [130, 28] on link "Product" at bounding box center [124, 29] width 23 height 18
click at [137, 44] on link "My Products" at bounding box center [144, 45] width 63 height 10
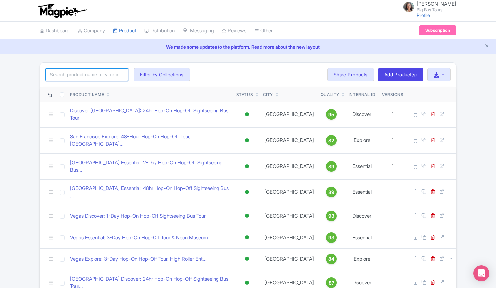
click at [99, 73] on input "search" at bounding box center [86, 74] width 83 height 13
click button "Search" at bounding box center [0, 0] width 0 height 0
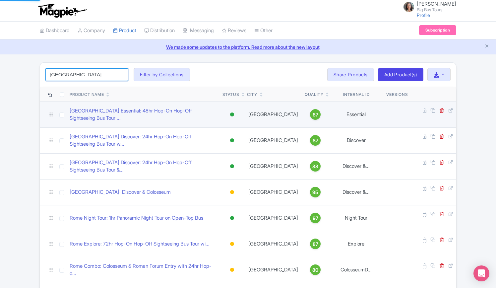
type input "[GEOGRAPHIC_DATA]"
click button "Search" at bounding box center [0, 0] width 0 height 0
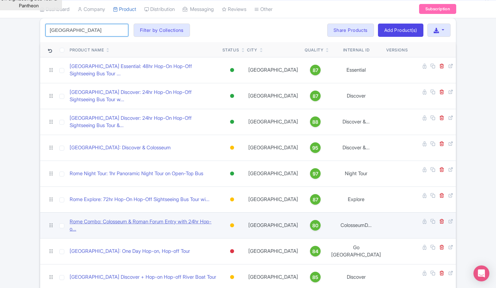
scroll to position [66, 0]
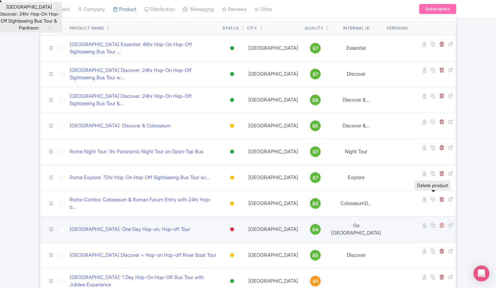
click at [439, 222] on icon at bounding box center [441, 224] width 5 height 5
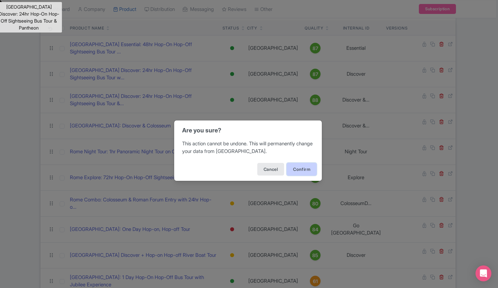
click at [300, 169] on button "Confirm" at bounding box center [302, 169] width 30 height 13
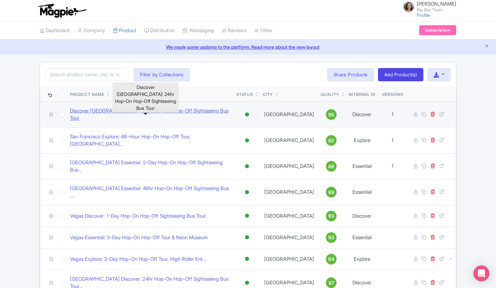
click at [132, 110] on link "Discover [GEOGRAPHIC_DATA]: 24hr Hop-On Hop-Off Sightseeing Bus Tour" at bounding box center [150, 114] width 161 height 15
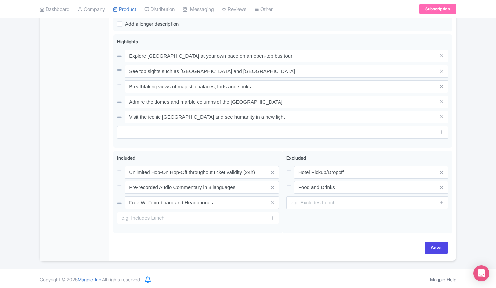
scroll to position [39, 0]
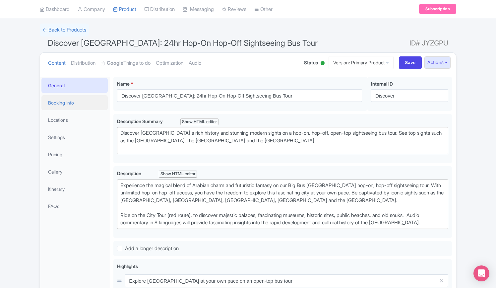
drag, startPoint x: 68, startPoint y: 104, endPoint x: 97, endPoint y: 139, distance: 45.2
click at [68, 104] on link "Booking Info" at bounding box center [74, 102] width 66 height 15
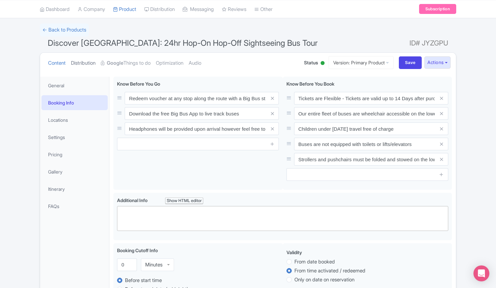
click at [80, 63] on link "Distribution" at bounding box center [83, 63] width 25 height 21
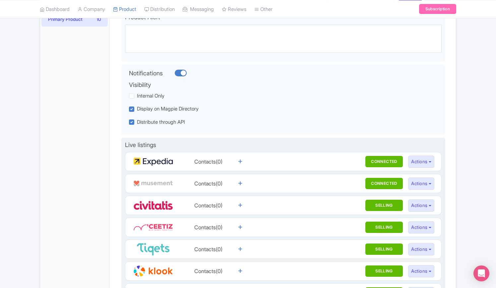
scroll to position [0, 0]
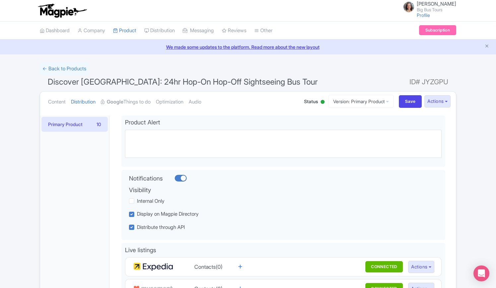
click at [59, 124] on link "Primary Product 10" at bounding box center [74, 124] width 66 height 15
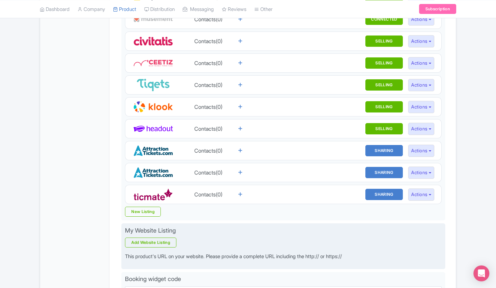
scroll to position [331, 0]
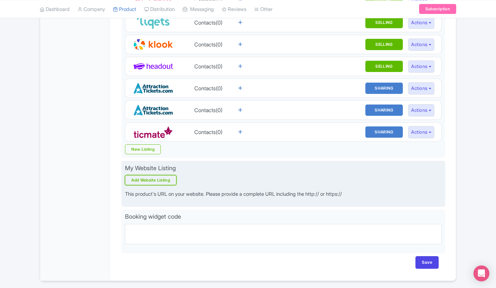
click at [154, 178] on link "Add Website Listing" at bounding box center [150, 180] width 51 height 10
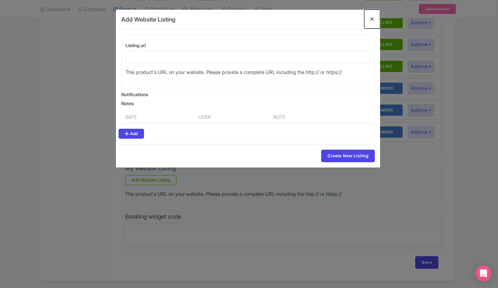
click at [374, 18] on button "Close" at bounding box center [372, 19] width 16 height 19
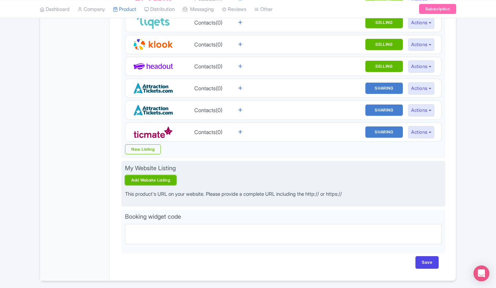
click at [155, 177] on link "Add Website Listing" at bounding box center [150, 180] width 51 height 10
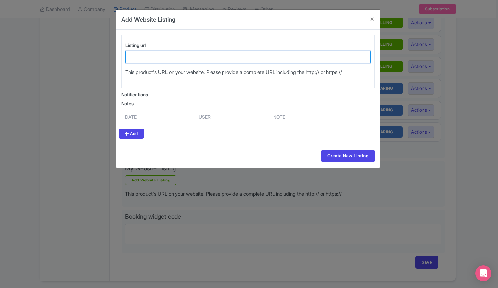
click at [160, 55] on input "Listing url" at bounding box center [248, 57] width 245 height 13
click at [160, 54] on input "Listing url" at bounding box center [248, 57] width 245 height 13
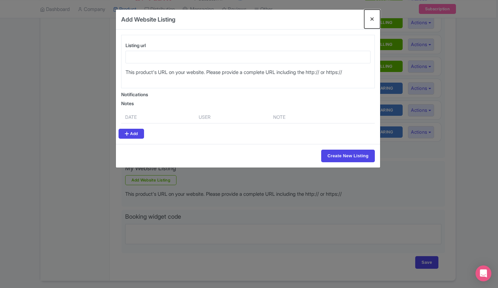
click at [373, 18] on button "Close" at bounding box center [372, 19] width 16 height 19
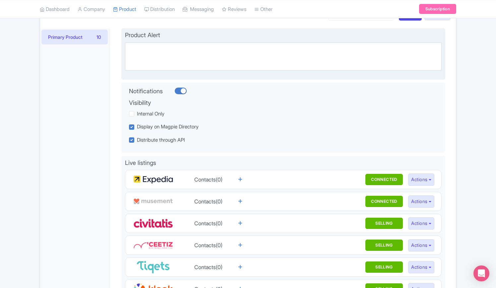
scroll to position [0, 0]
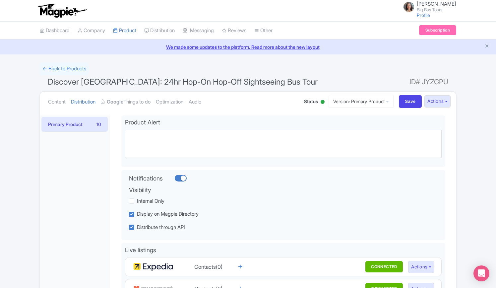
click at [448, 102] on button "Actions" at bounding box center [437, 101] width 26 height 12
click at [351, 130] on link "Industry Partner View" at bounding box center [362, 130] width 63 height 10
click at [66, 66] on link "← Back to Products" at bounding box center [64, 68] width 49 height 13
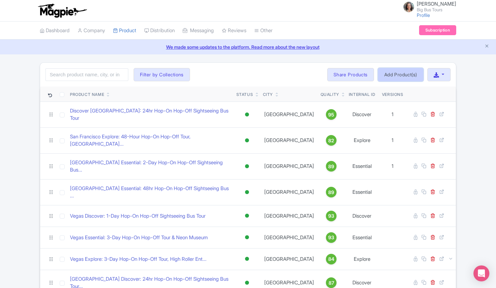
click at [393, 76] on link "Add Product(s)" at bounding box center [400, 74] width 45 height 13
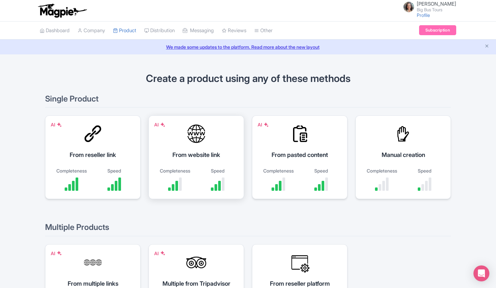
click at [203, 152] on div "From website link" at bounding box center [196, 154] width 79 height 9
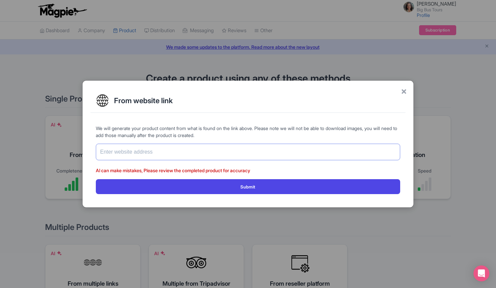
click at [186, 150] on input "text" at bounding box center [248, 151] width 304 height 17
paste input "[URL][DOMAIN_NAME]"
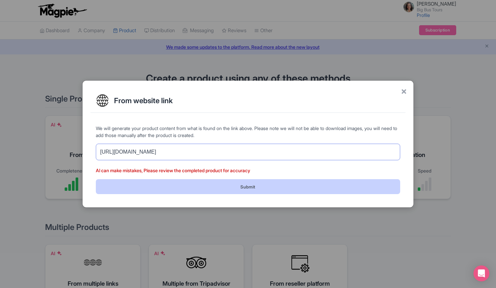
type input "[URL][DOMAIN_NAME]"
click at [196, 186] on button "Submit" at bounding box center [248, 186] width 304 height 15
drag, startPoint x: 245, startPoint y: 187, endPoint x: 255, endPoint y: 186, distance: 10.3
click at [246, 187] on button "Submit" at bounding box center [248, 186] width 304 height 15
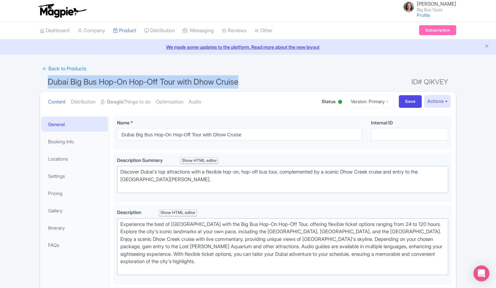
drag, startPoint x: 246, startPoint y: 82, endPoint x: 33, endPoint y: 86, distance: 213.1
copy span "Dubai Big Bus Hop-On Hop-Off Tour with Dhow Cruise"
click at [69, 68] on link "← Back to Products" at bounding box center [64, 68] width 49 height 13
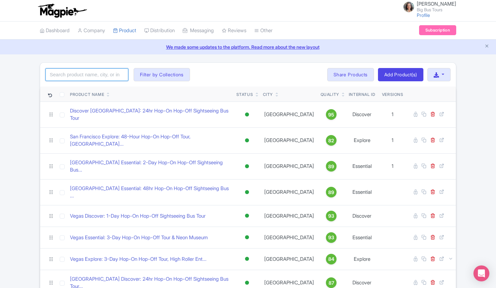
click at [101, 73] on input "search" at bounding box center [86, 74] width 83 height 13
paste input "Dubai Big Bus Hop-On Hop-Off Tour with Dhow Cruise"
type input "Dubai Big Bus Hop-On Hop-Off Tour with Dhow Cruise"
click button "Search" at bounding box center [0, 0] width 0 height 0
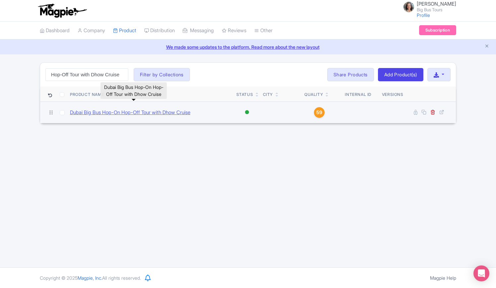
click at [122, 112] on link "Dubai Big Bus Hop-On Hop-Off Tour with Dhow Cruise" at bounding box center [130, 113] width 120 height 8
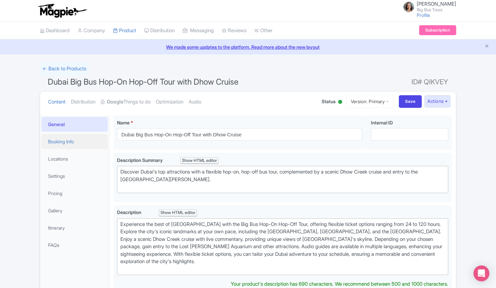
click at [58, 141] on link "Booking Info" at bounding box center [74, 141] width 66 height 15
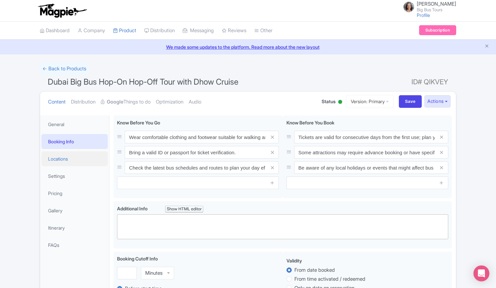
click at [58, 159] on link "Locations" at bounding box center [74, 158] width 66 height 15
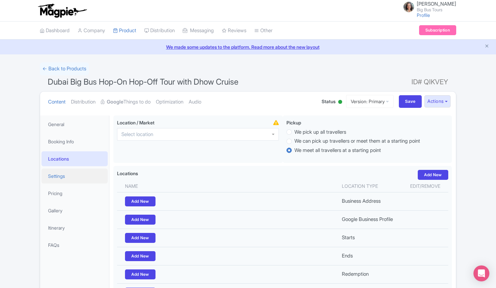
click at [54, 176] on link "Settings" at bounding box center [74, 175] width 66 height 15
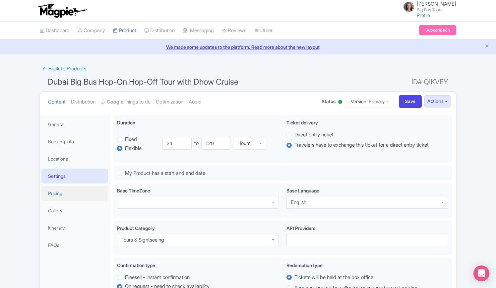
click at [57, 192] on link "Pricing" at bounding box center [74, 193] width 66 height 15
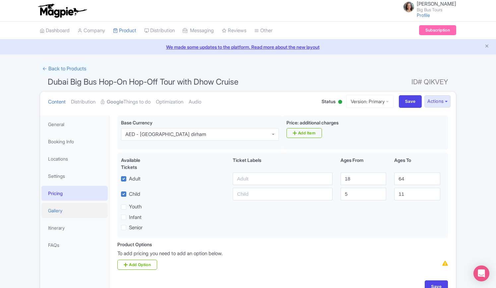
click at [56, 207] on link "Gallery" at bounding box center [74, 210] width 66 height 15
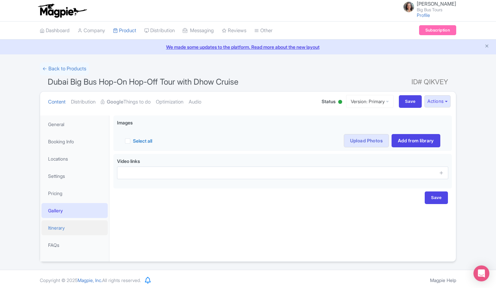
click at [57, 225] on link "Itinerary" at bounding box center [74, 227] width 66 height 15
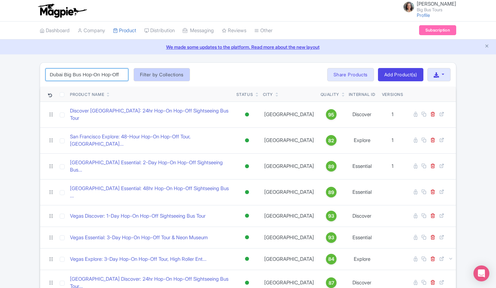
scroll to position [0, 50]
drag, startPoint x: 107, startPoint y: 73, endPoint x: 143, endPoint y: 75, distance: 36.5
click at [143, 75] on div "Dubai Big Bus Hop-On Hop-Off Tour with Dhow Cruise Search Filter by Collections…" at bounding box center [248, 75] width 416 height 24
click at [119, 74] on input "Dubai Big Bus Hop-On Hop-Off Tour with Dhow Cruise" at bounding box center [86, 74] width 83 height 13
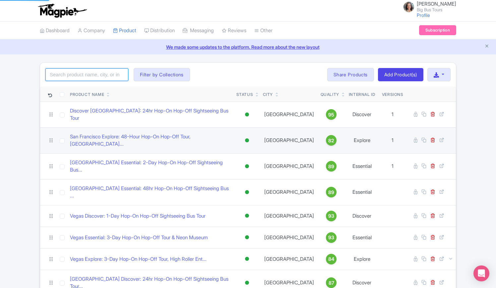
paste input "Dubai Big Bus Hop-On Hop-Off Tour with Dhow Cruise"
type input "Dubai Big Bus Hop-On Hop-Off Tour with Dhow Cruise"
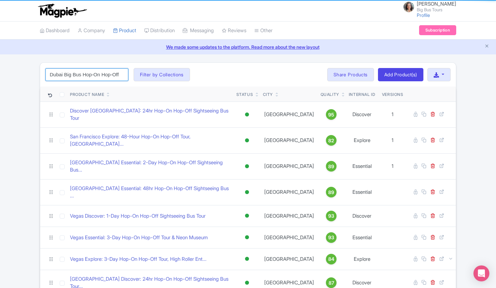
scroll to position [0, 50]
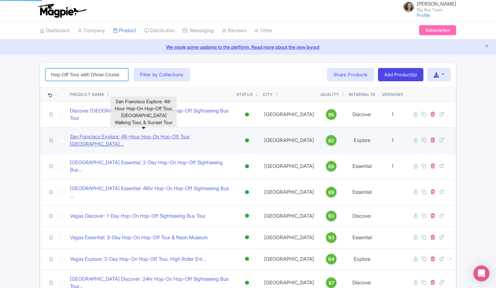
click button "Search" at bounding box center [0, 0] width 0 height 0
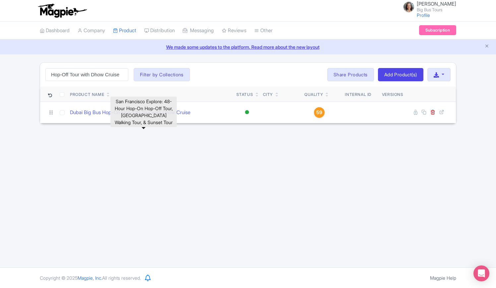
click at [252, 223] on div "Rosie Grigorova Big Bus Tours Profile Users Settings Sign out Dashboard Company…" at bounding box center [248, 133] width 496 height 267
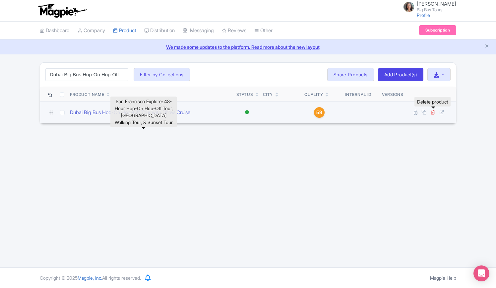
click at [433, 110] on icon at bounding box center [432, 111] width 5 height 5
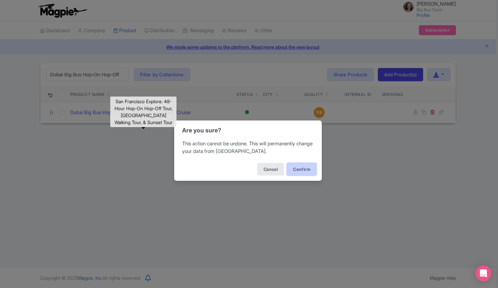
click at [301, 171] on button "Confirm" at bounding box center [302, 169] width 30 height 13
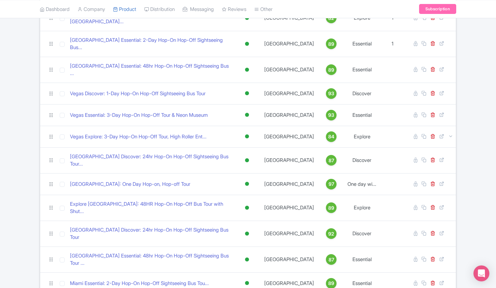
scroll to position [33, 0]
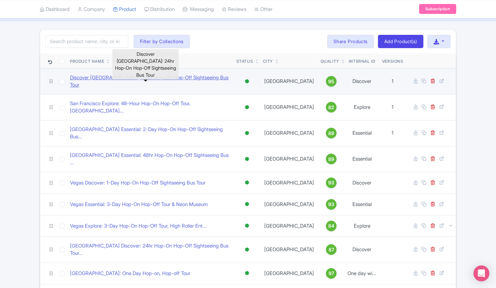
click at [111, 76] on link "Discover Abu Dhabi: 24hr Hop-On Hop-Off Sightseeing Bus Tour" at bounding box center [150, 81] width 161 height 15
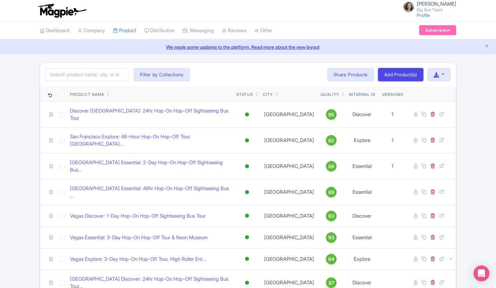
drag, startPoint x: 396, startPoint y: 77, endPoint x: 391, endPoint y: 85, distance: 9.8
click at [396, 77] on link "Add Product(s)" at bounding box center [400, 74] width 45 height 13
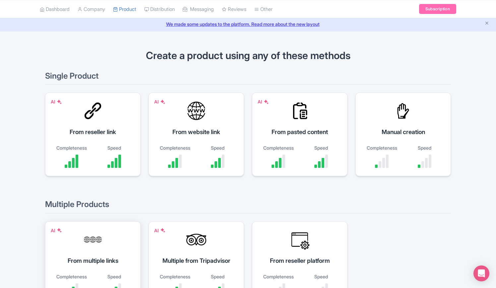
scroll to position [33, 0]
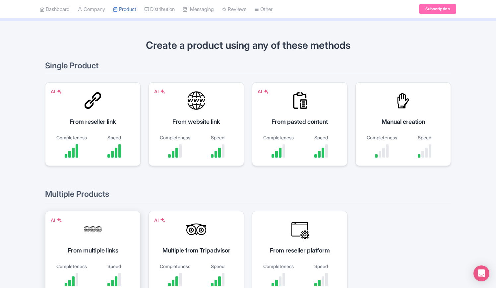
click at [100, 231] on div at bounding box center [93, 229] width 20 height 20
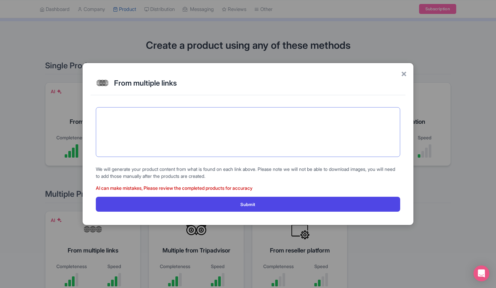
click at [171, 113] on textarea at bounding box center [248, 132] width 304 height 50
paste textarea "[URL][DOMAIN_NAME]"
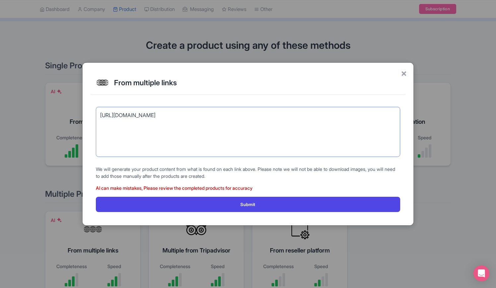
drag, startPoint x: 170, startPoint y: 129, endPoint x: 125, endPoint y: 141, distance: 47.3
click at [125, 141] on textarea "[URL][DOMAIN_NAME]" at bounding box center [248, 132] width 304 height 50
click at [167, 134] on textarea "[URL][DOMAIN_NAME]" at bounding box center [248, 132] width 304 height 50
paste textarea "[URL][DOMAIN_NAME]"
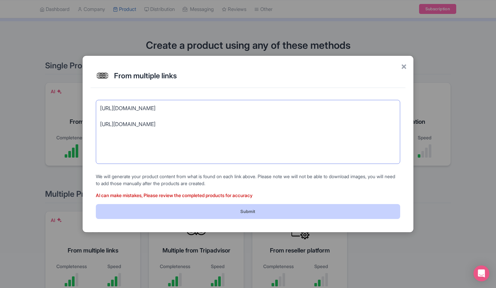
type textarea "[URL][DOMAIN_NAME] [URL][DOMAIN_NAME]"
click at [251, 211] on button "Submit" at bounding box center [248, 211] width 304 height 15
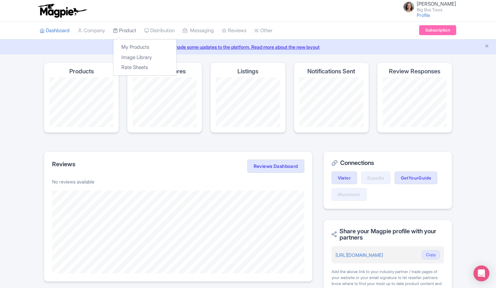
click at [122, 29] on link "Product" at bounding box center [124, 31] width 23 height 18
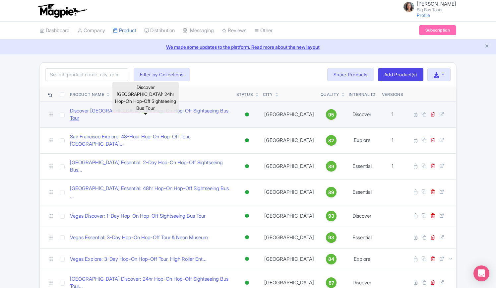
click at [142, 111] on link "Discover [GEOGRAPHIC_DATA]: 24hr Hop-On Hop-Off Sightseeing Bus Tour" at bounding box center [150, 114] width 161 height 15
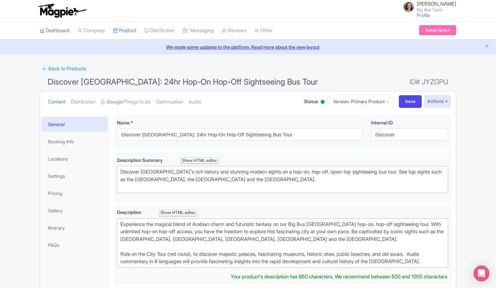
click at [57, 31] on link "Dashboard" at bounding box center [55, 31] width 30 height 18
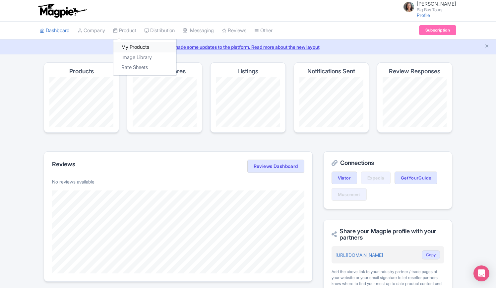
click at [142, 45] on link "My Products" at bounding box center [144, 47] width 63 height 10
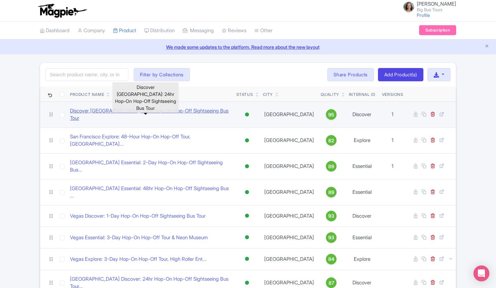
click at [121, 113] on link "Discover [GEOGRAPHIC_DATA]: 24hr Hop-On Hop-Off Sightseeing Bus Tour" at bounding box center [150, 114] width 161 height 15
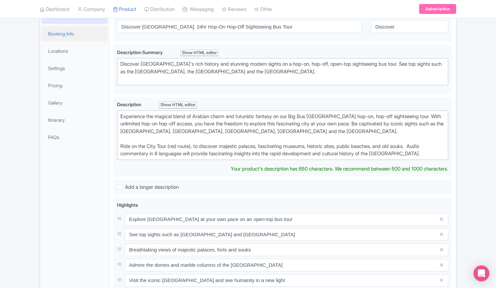
scroll to position [33, 0]
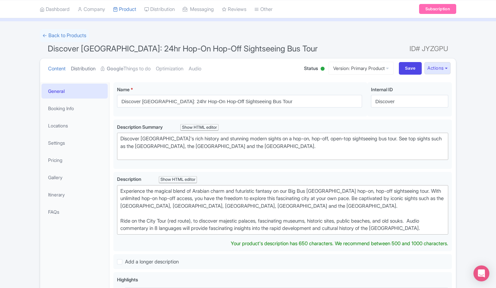
click at [89, 69] on link "Distribution" at bounding box center [83, 68] width 25 height 21
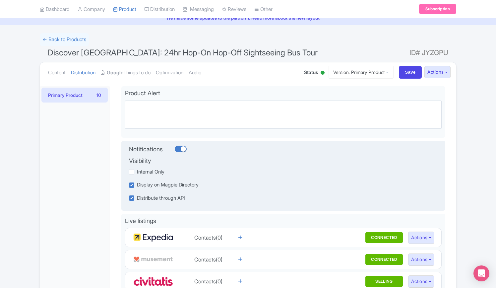
scroll to position [0, 0]
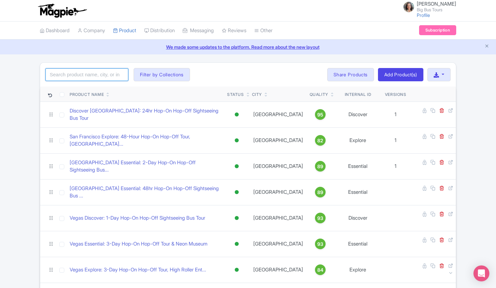
click at [79, 75] on input "search" at bounding box center [86, 74] width 83 height 13
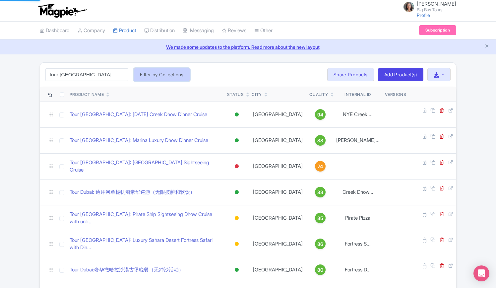
click at [165, 75] on button "Filter by Collections" at bounding box center [162, 74] width 56 height 13
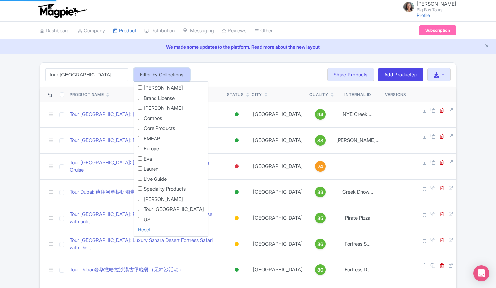
click at [145, 76] on button "Filter by Collections" at bounding box center [162, 74] width 56 height 13
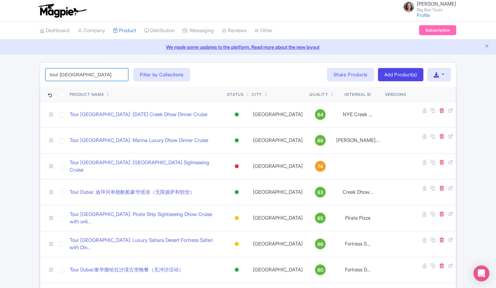
drag, startPoint x: 60, startPoint y: 74, endPoint x: 57, endPoint y: 79, distance: 5.6
type input "dubai"
click button "Search" at bounding box center [0, 0] width 0 height 0
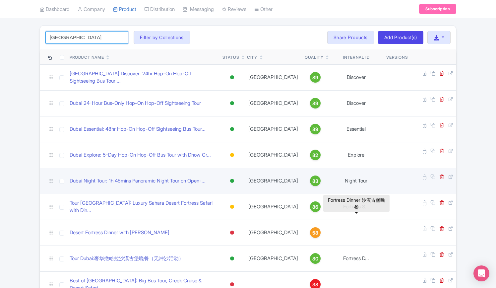
scroll to position [66, 0]
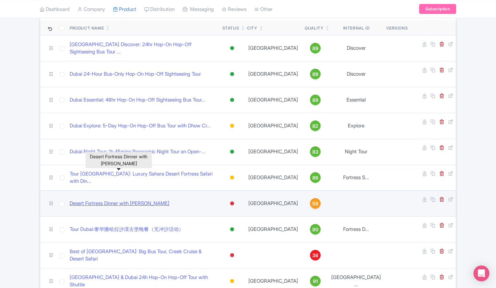
click at [118, 199] on link "Desert Fortress Dinner with [PERSON_NAME]" at bounding box center [120, 203] width 100 height 8
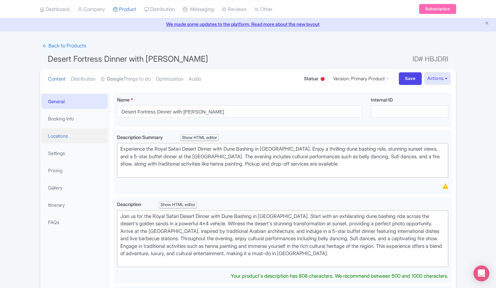
scroll to position [33, 0]
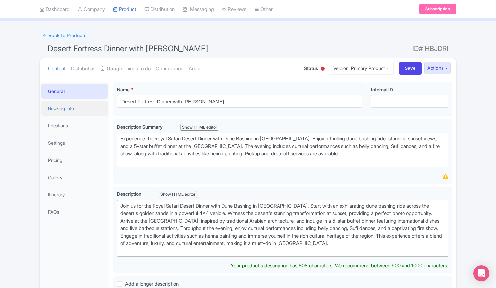
click at [57, 106] on link "Booking Info" at bounding box center [74, 108] width 66 height 15
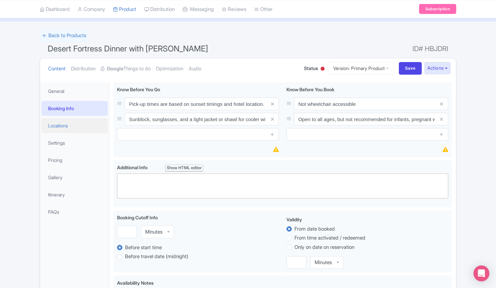
click at [57, 125] on link "Locations" at bounding box center [74, 125] width 66 height 15
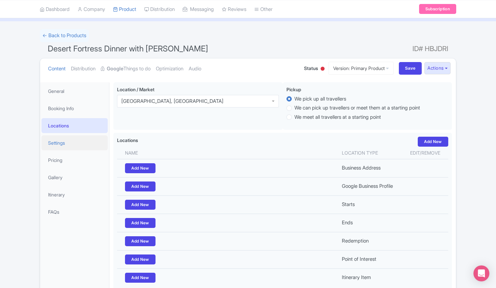
click at [56, 141] on link "Settings" at bounding box center [74, 142] width 66 height 15
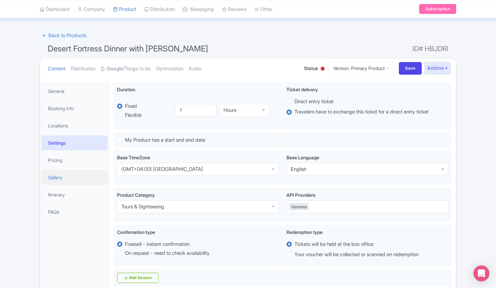
click at [55, 177] on link "Gallery" at bounding box center [74, 177] width 66 height 15
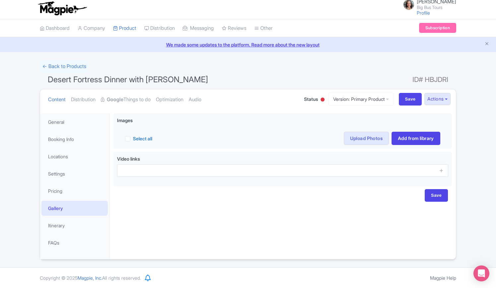
scroll to position [2, 0]
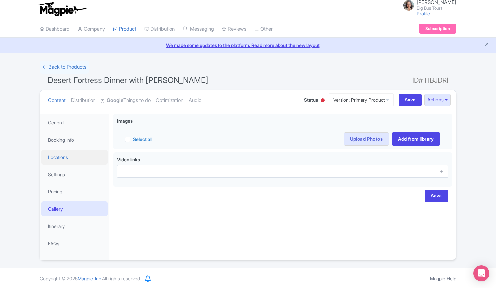
click at [59, 156] on link "Locations" at bounding box center [74, 156] width 66 height 15
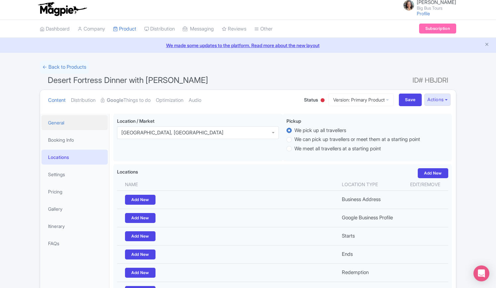
click at [59, 124] on link "General" at bounding box center [74, 122] width 66 height 15
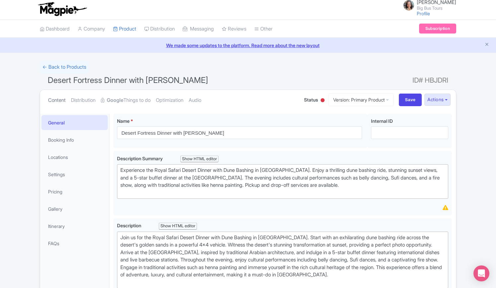
click at [56, 101] on link "Content" at bounding box center [57, 100] width 18 height 21
drag, startPoint x: 130, startPoint y: 43, endPoint x: 138, endPoint y: 59, distance: 17.0
click at [130, 43] on link "My Products" at bounding box center [144, 45] width 63 height 10
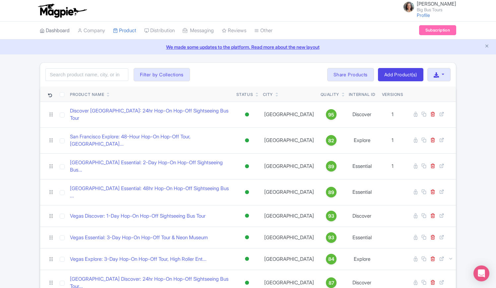
click at [58, 29] on link "Dashboard" at bounding box center [55, 31] width 30 height 18
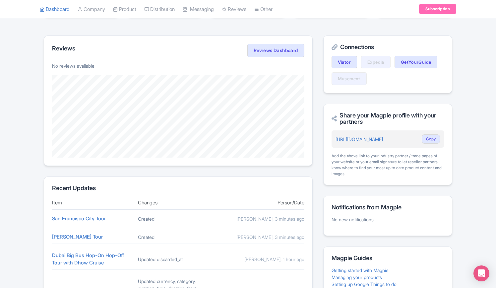
scroll to position [232, 0]
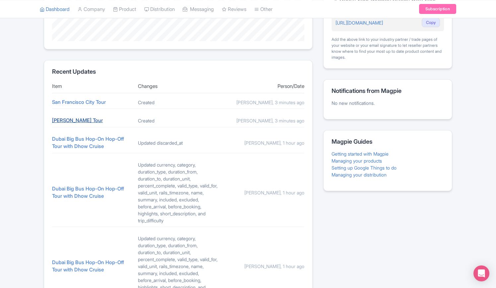
click at [81, 119] on link "[PERSON_NAME] Tour" at bounding box center [77, 120] width 51 height 6
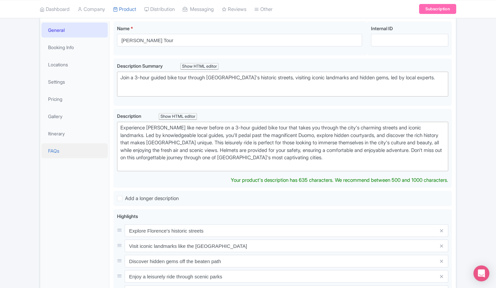
scroll to position [66, 0]
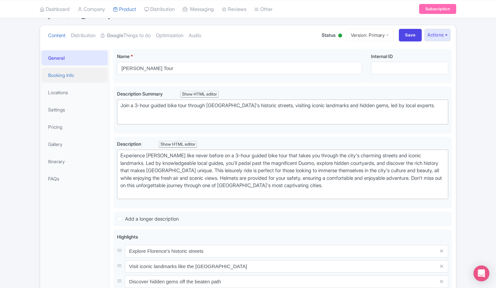
click at [62, 73] on link "Booking Info" at bounding box center [74, 75] width 66 height 15
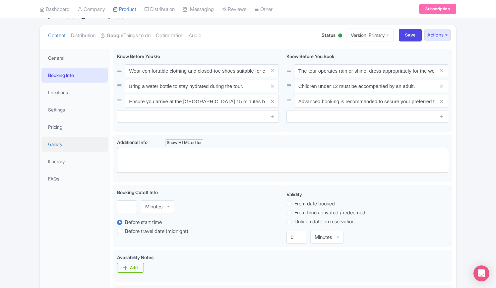
click at [54, 142] on link "Gallery" at bounding box center [74, 144] width 66 height 15
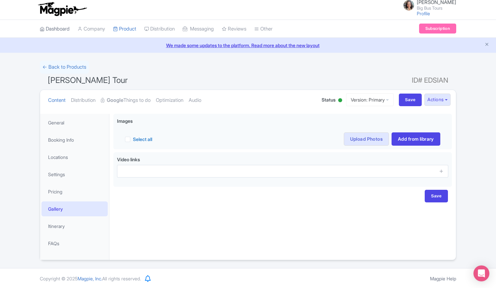
click at [60, 29] on link "Dashboard" at bounding box center [55, 29] width 30 height 18
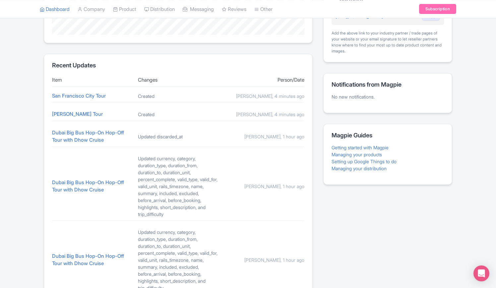
scroll to position [232, 0]
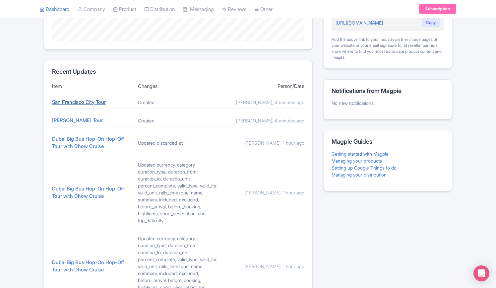
drag, startPoint x: 95, startPoint y: 101, endPoint x: 102, endPoint y: 102, distance: 7.0
click at [95, 100] on link "San Francisco City Tour" at bounding box center [79, 102] width 54 height 6
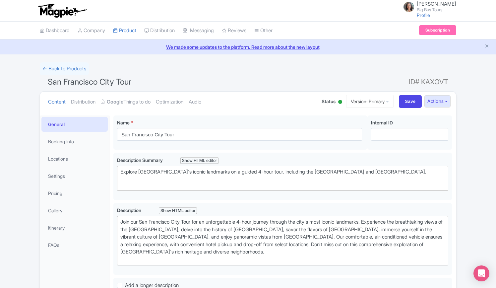
click at [286, 102] on ul "Content Distribution Google Things to do Optimization Audio" at bounding box center [177, 101] width 265 height 20
click at [281, 100] on ul "Content Distribution Google Things to do Optimization Audio" at bounding box center [177, 101] width 265 height 20
